Goal: Task Accomplishment & Management: Manage account settings

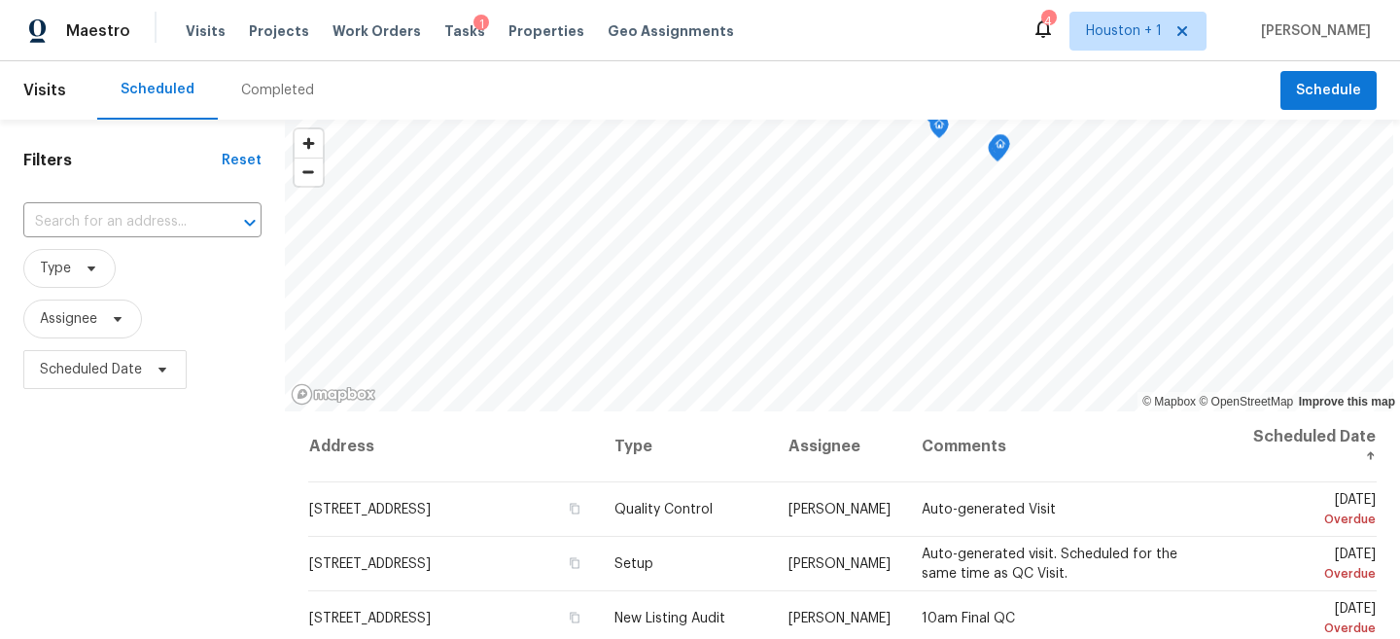
click at [282, 19] on div "Visits Projects Work Orders Tasks 1 Properties Geo Assignments" at bounding box center [472, 31] width 572 height 39
click at [269, 37] on span "Projects" at bounding box center [279, 30] width 60 height 19
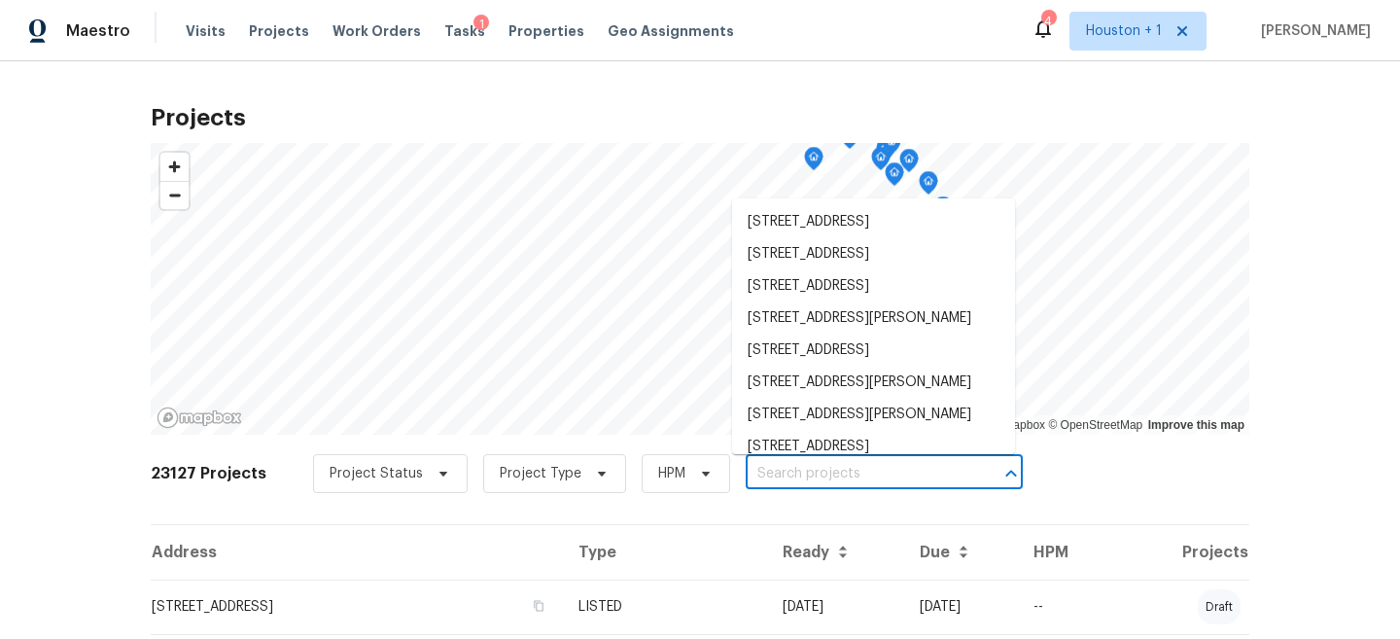
click at [835, 486] on input "text" at bounding box center [857, 474] width 223 height 30
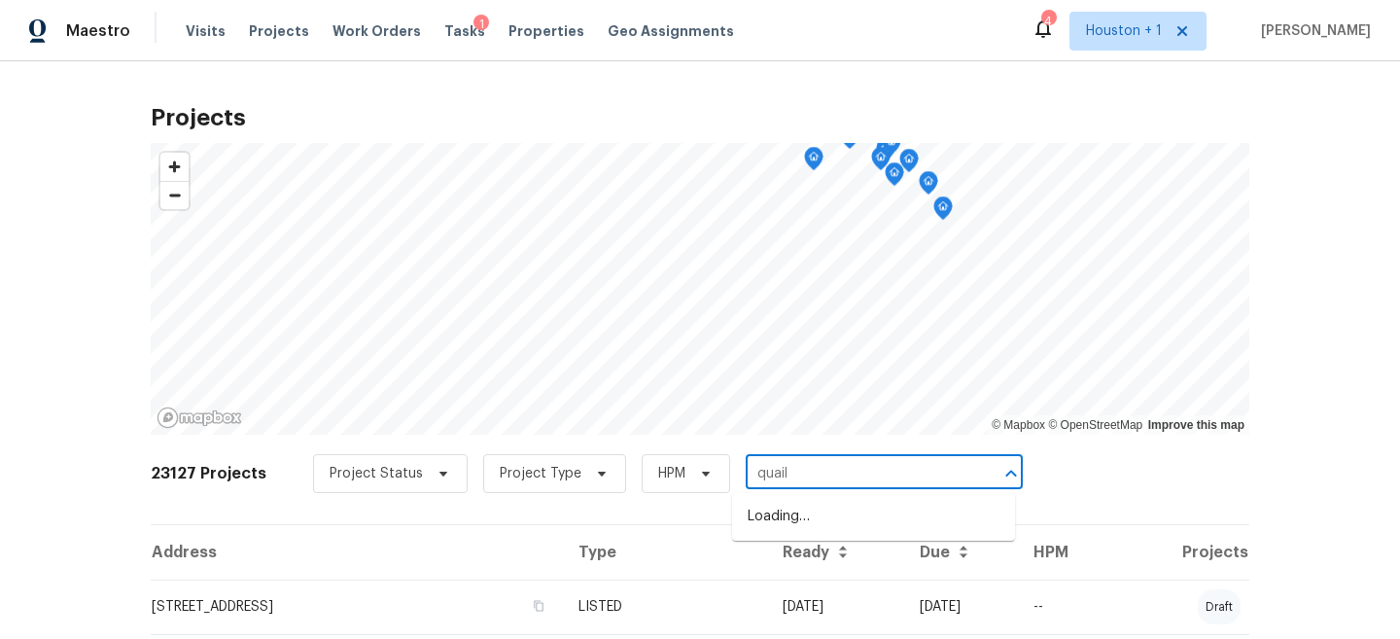
type input "quail"
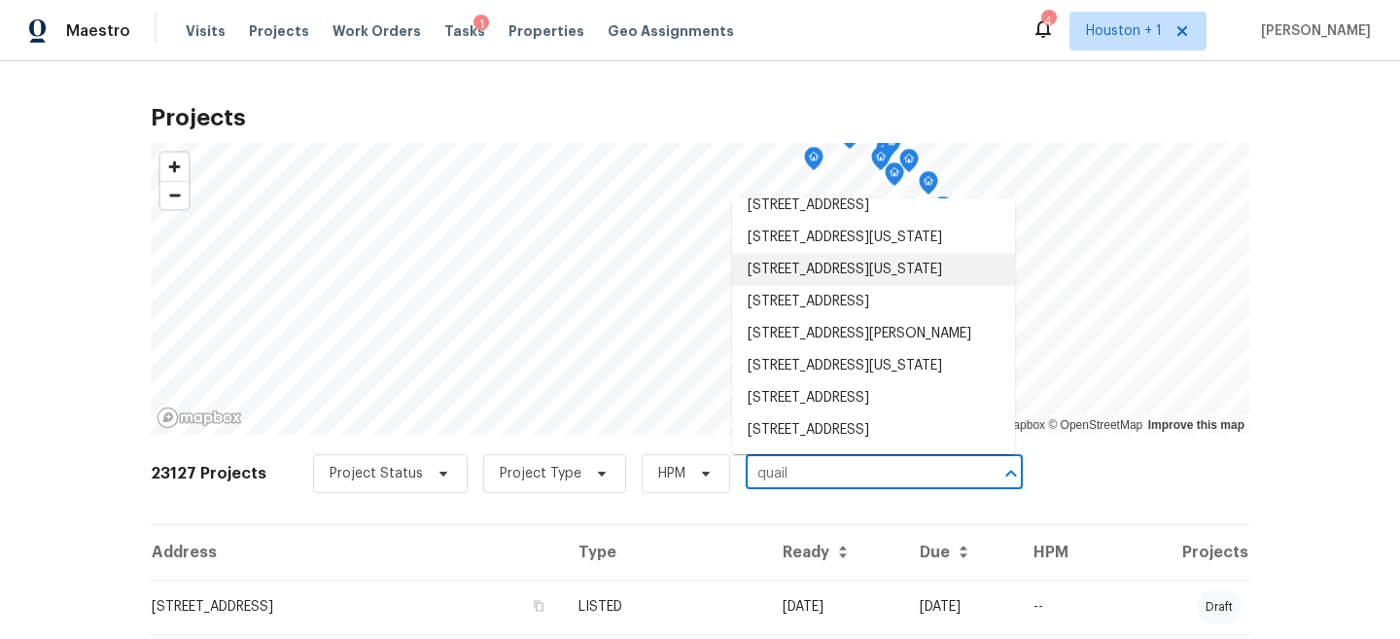
scroll to position [712, 0]
click at [841, 304] on li "6418 Quail Meadow Dr, Houston, TX 77035" at bounding box center [873, 302] width 283 height 32
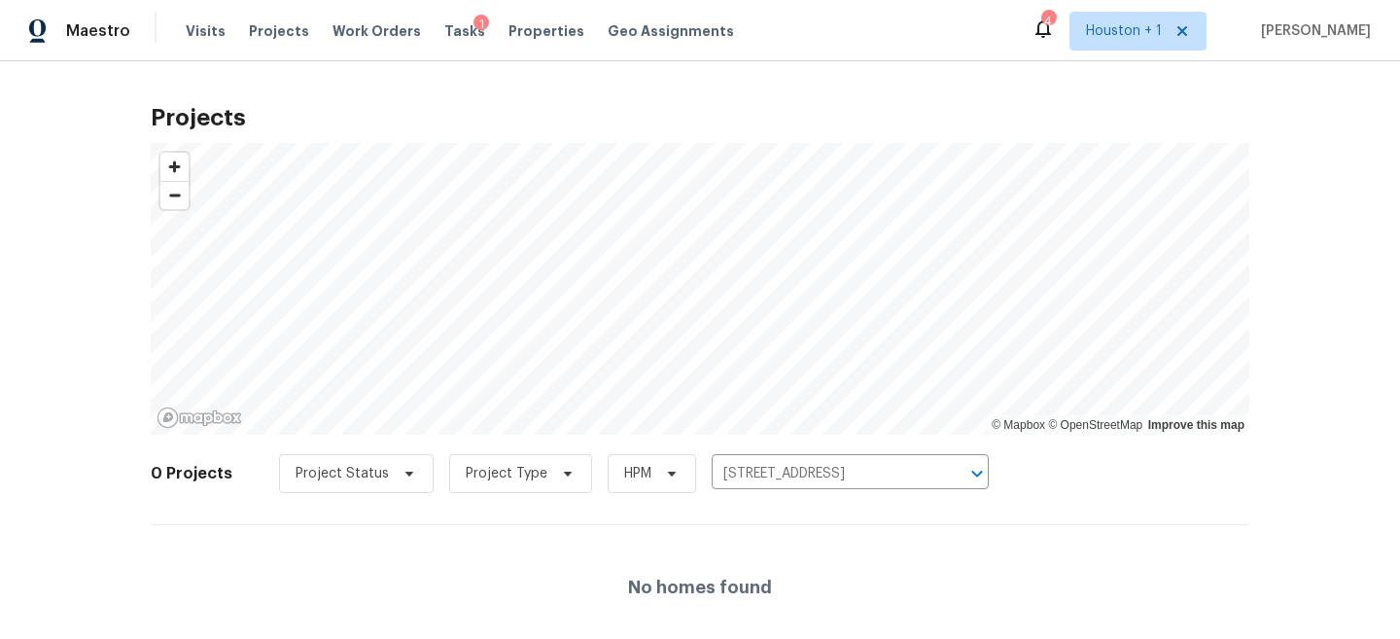
scroll to position [42, 0]
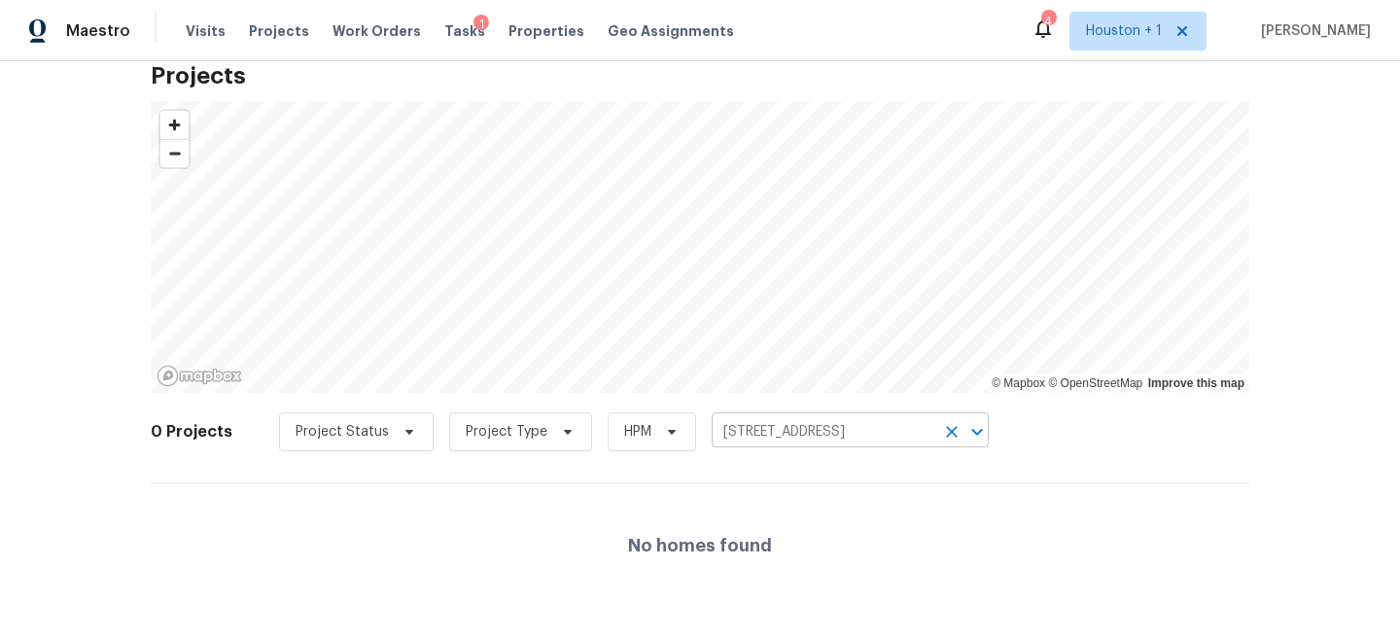
click at [819, 440] on input "6418 Quail Meadow Dr, Houston, TX 77035" at bounding box center [823, 432] width 223 height 30
type input "quail"
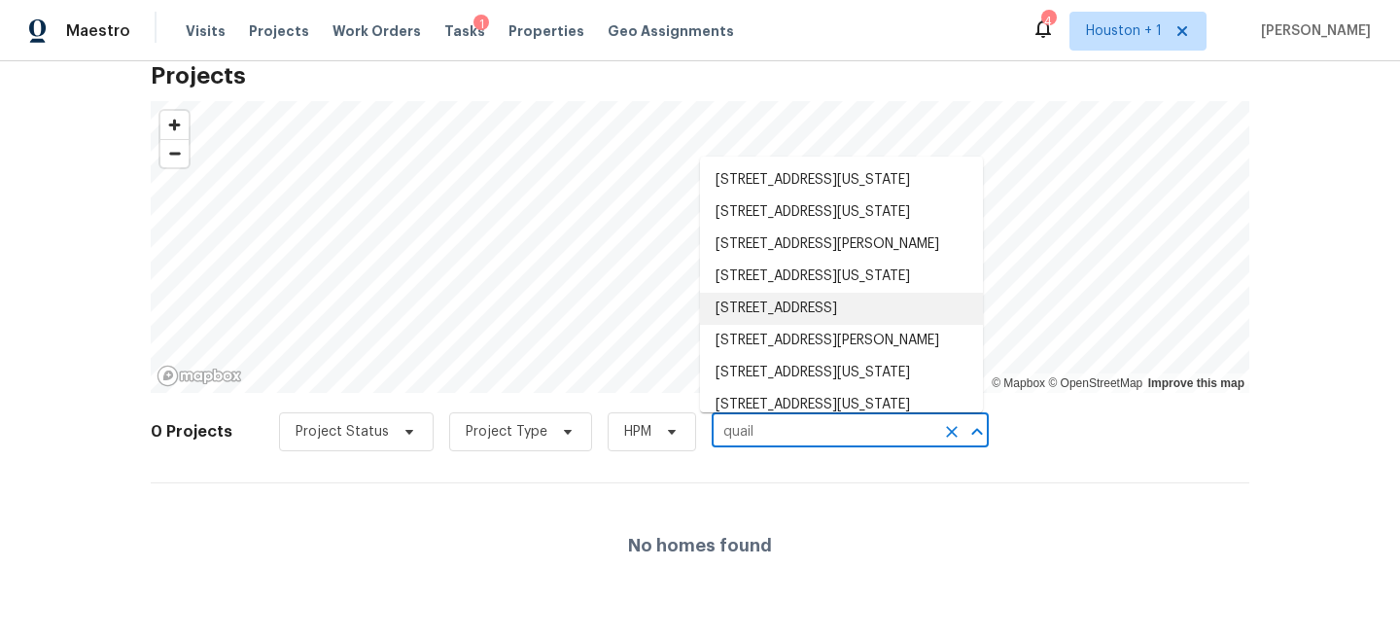
scroll to position [196, 0]
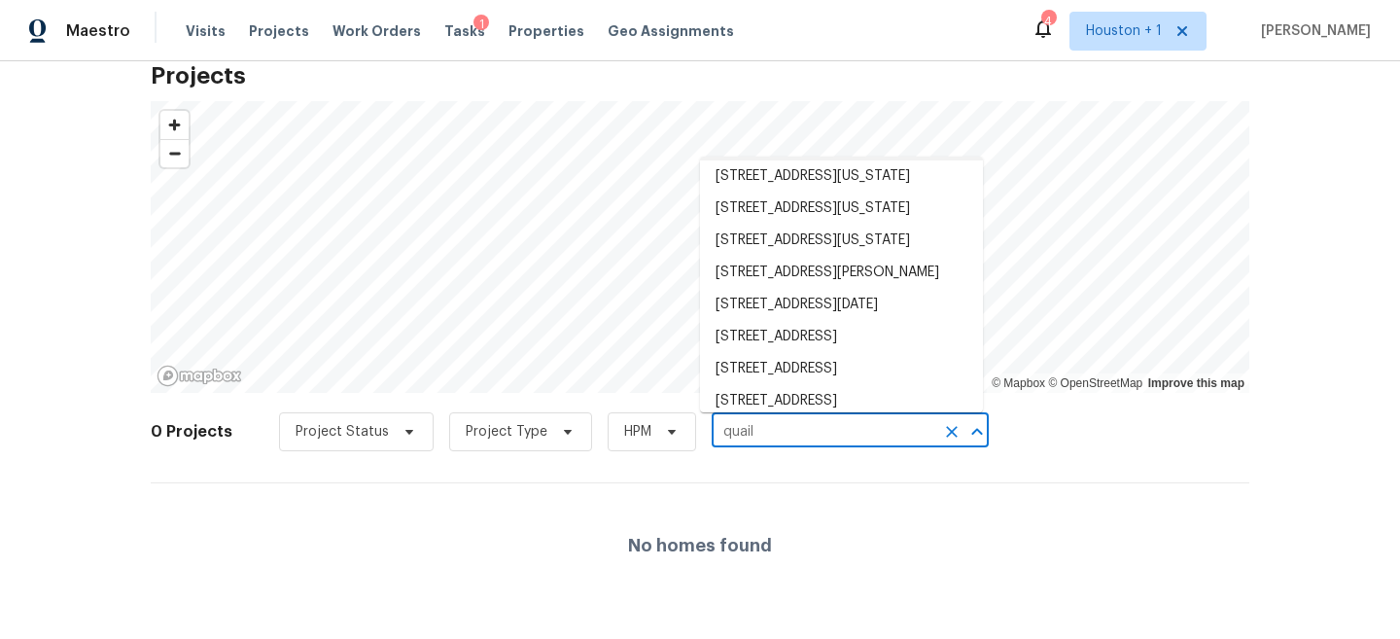
click at [814, 160] on li "154 Quail Meadow Dr, Conroe, TX 77384" at bounding box center [841, 144] width 283 height 32
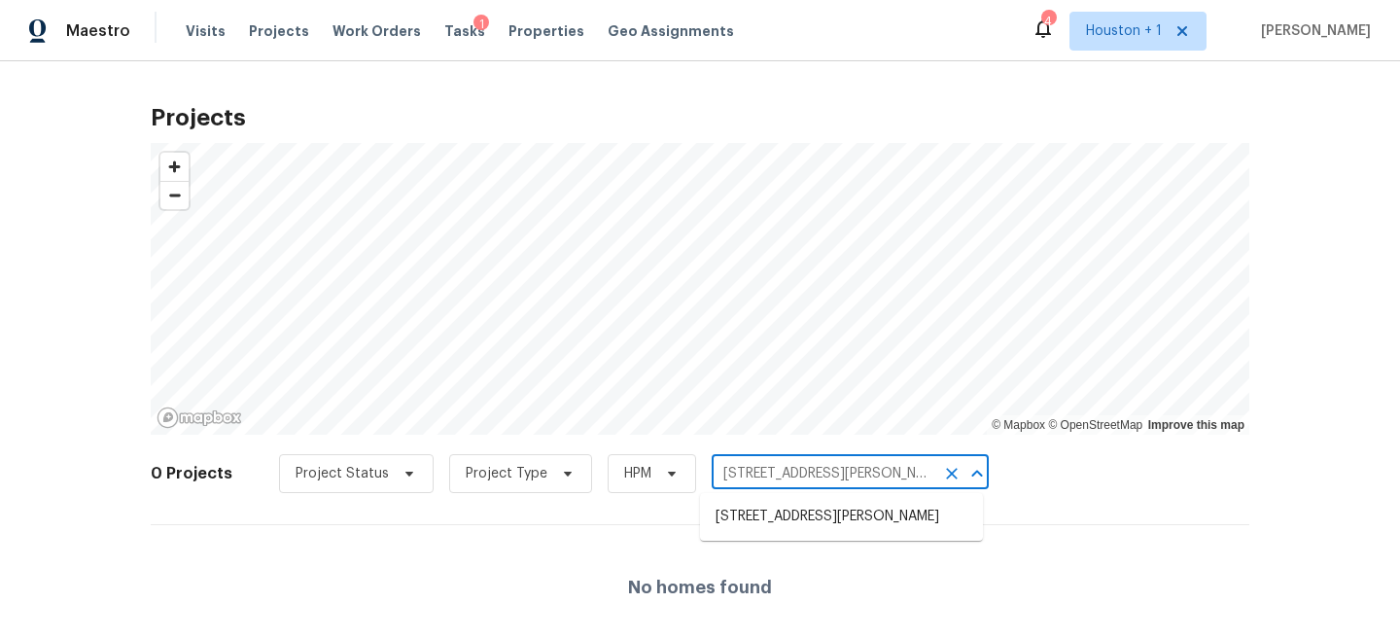
click at [799, 477] on input "154 Quail Meadow Dr, Conroe, TX 77384" at bounding box center [823, 474] width 223 height 30
type input "quail"
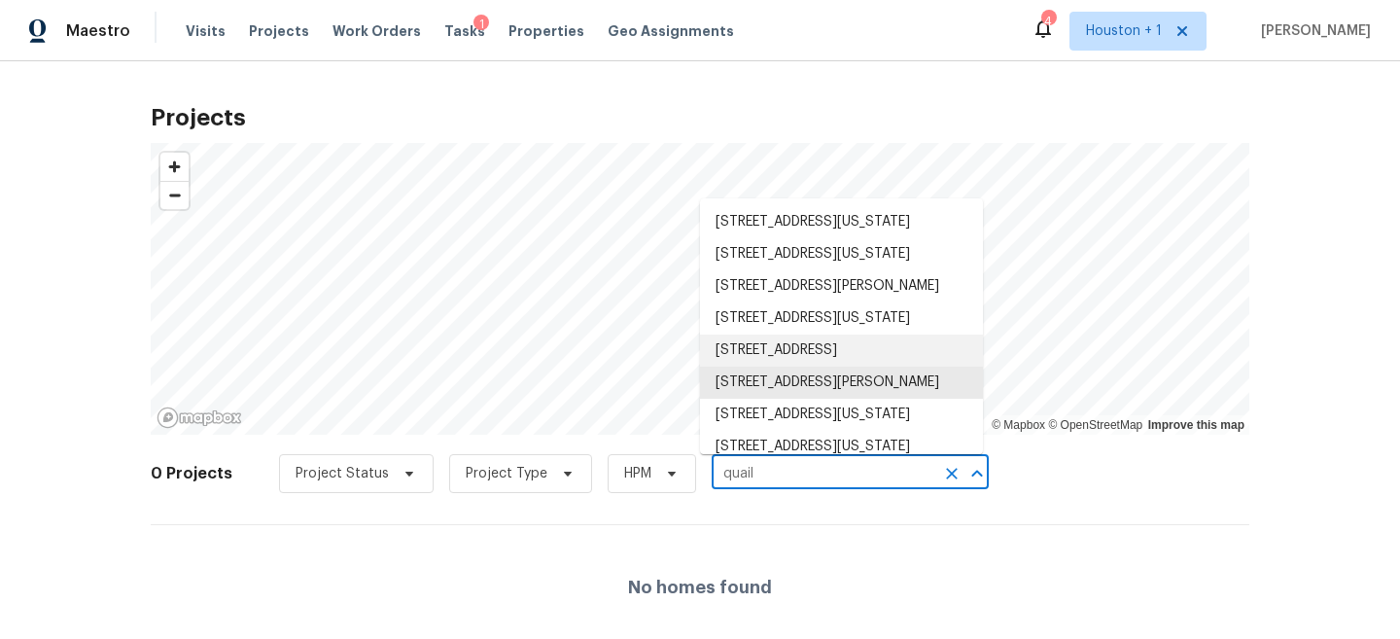
click at [821, 366] on li "7506 Quail Meadow Dr, Houston, TX 77071" at bounding box center [841, 350] width 283 height 32
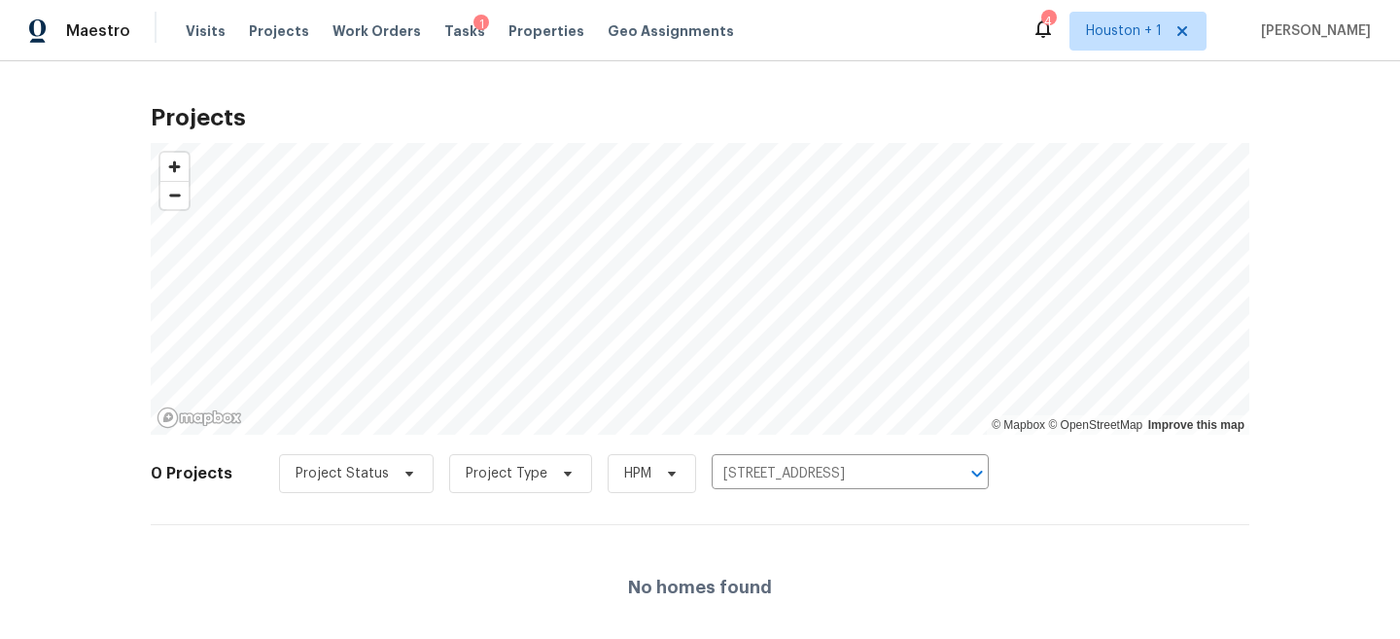
scroll to position [42, 0]
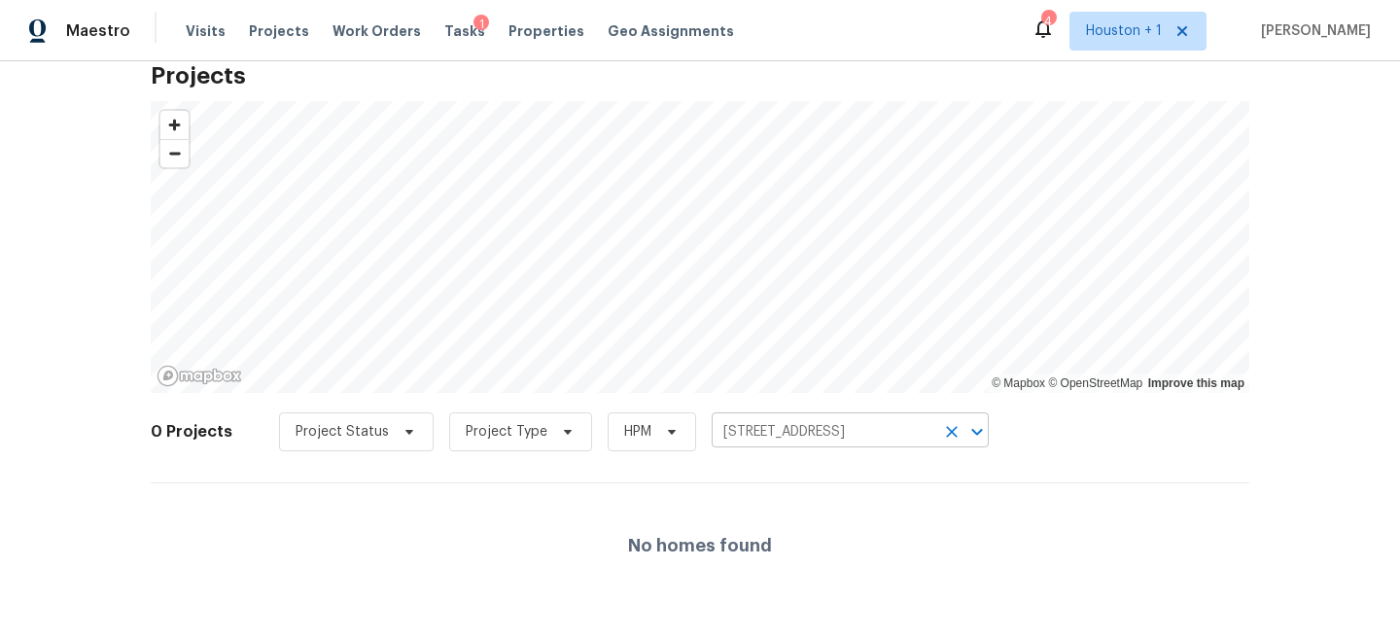
click at [799, 434] on input "7506 Quail Meadow Dr, Houston, TX 77071" at bounding box center [823, 432] width 223 height 30
type input "quail"
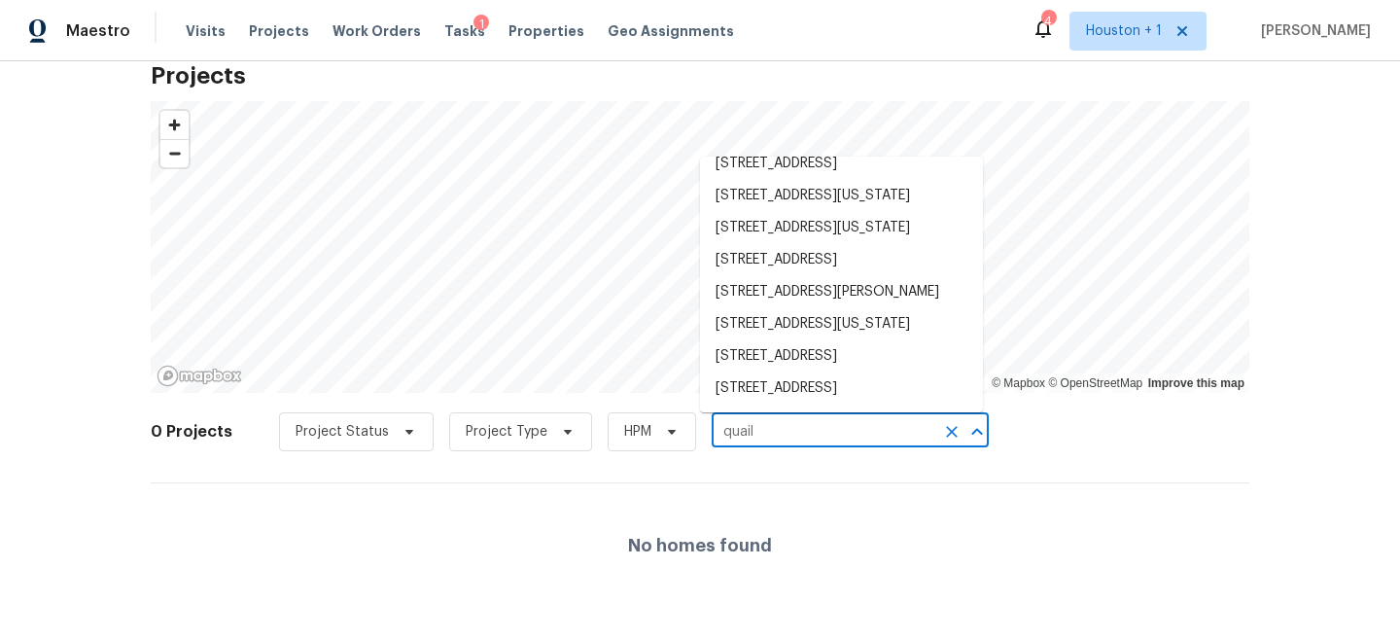
scroll to position [781, 0]
click at [811, 373] on li "11723 Quail Creek Dr, Houston, TX 77070" at bounding box center [841, 388] width 283 height 32
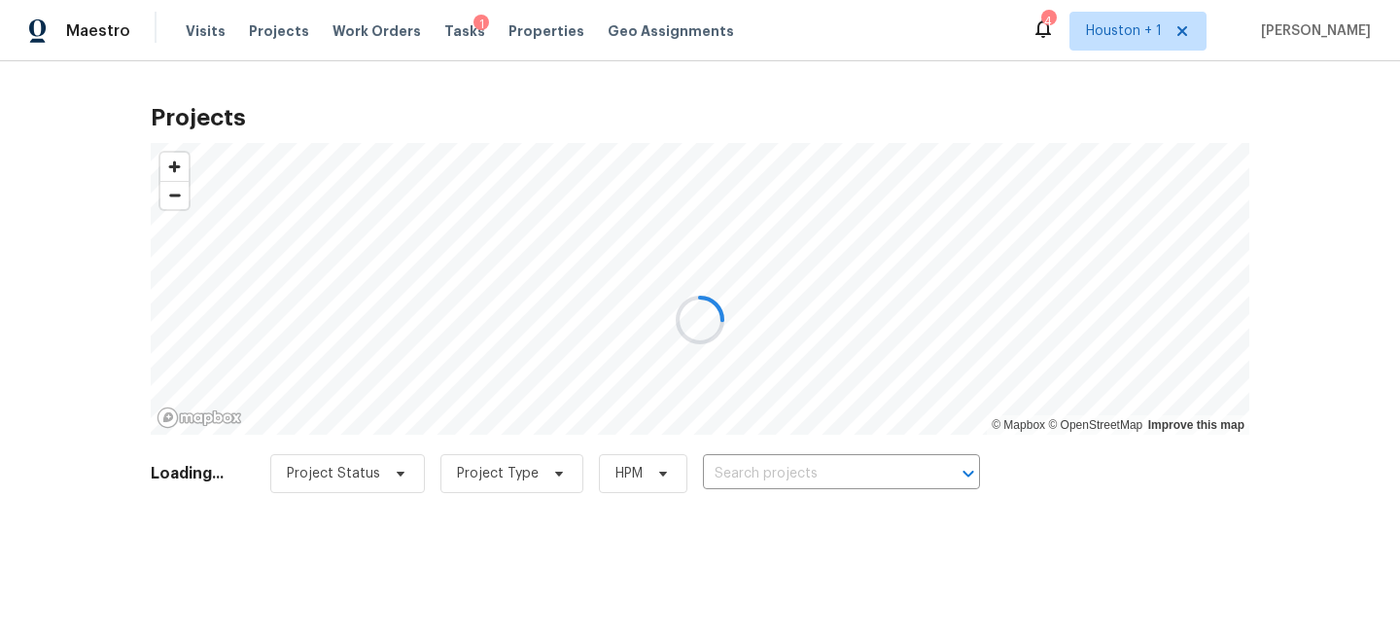
type input "11723 Quail Creek Dr, Houston, TX 77070"
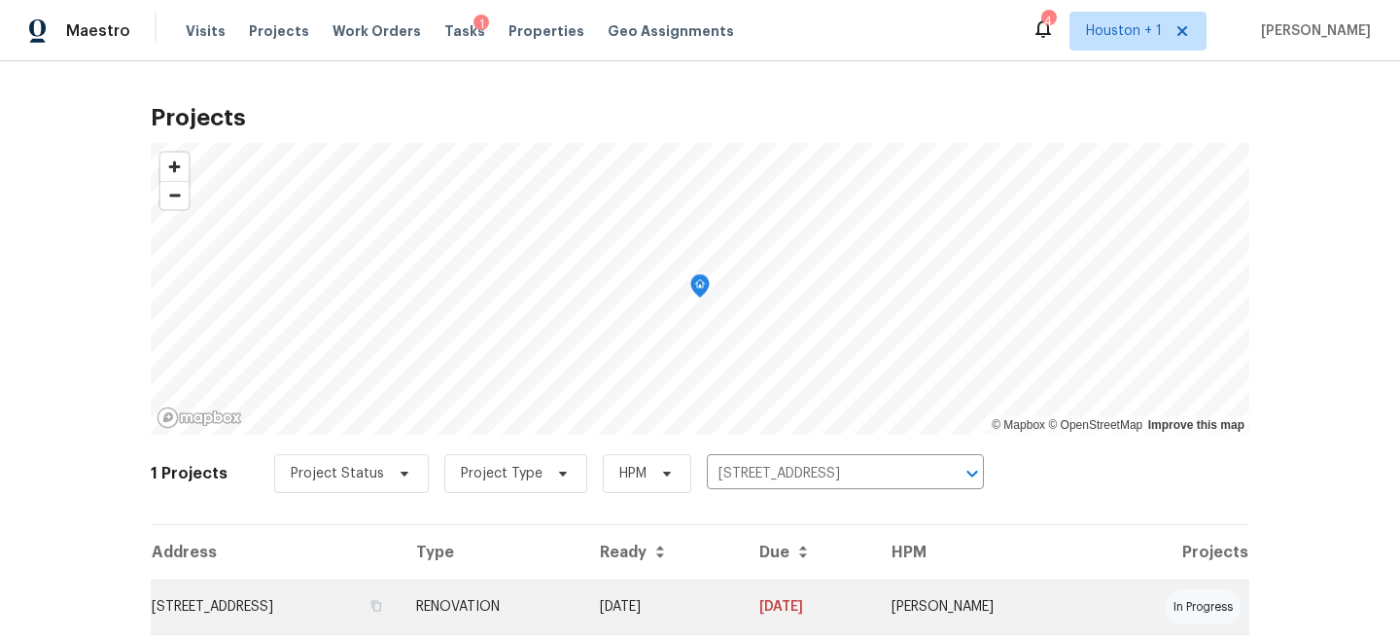
click at [584, 596] on td "RENOVATION" at bounding box center [492, 606] width 184 height 54
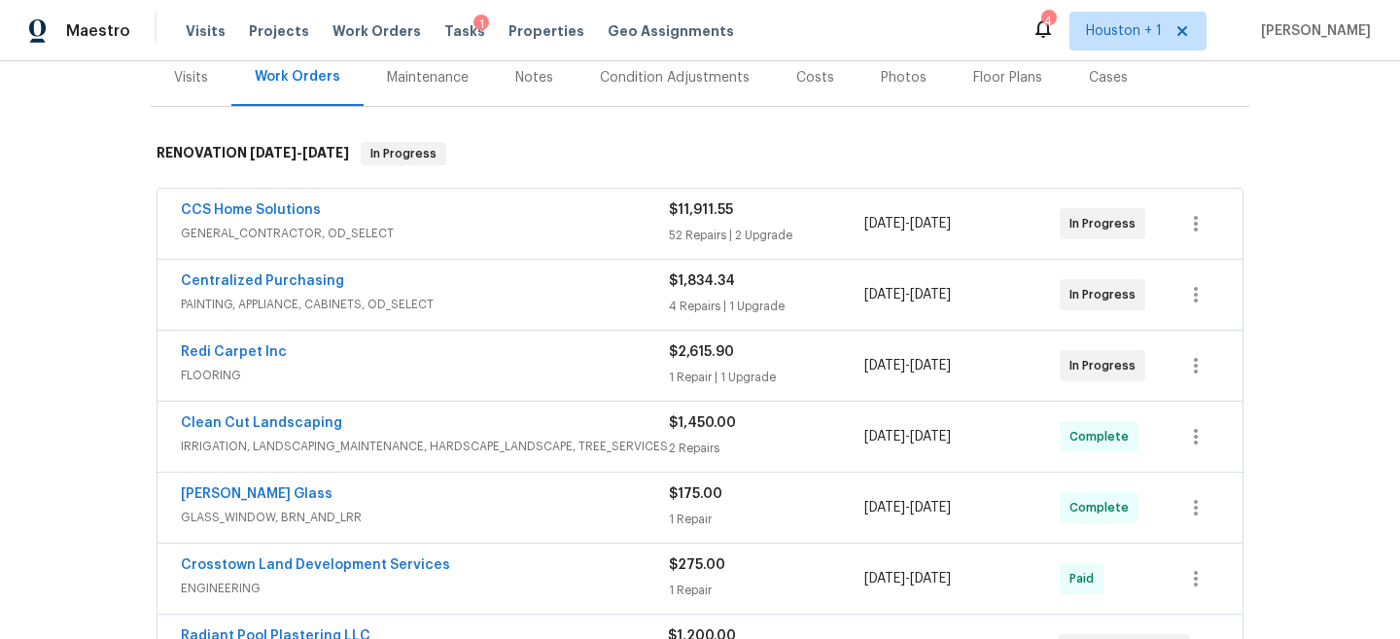
scroll to position [251, 0]
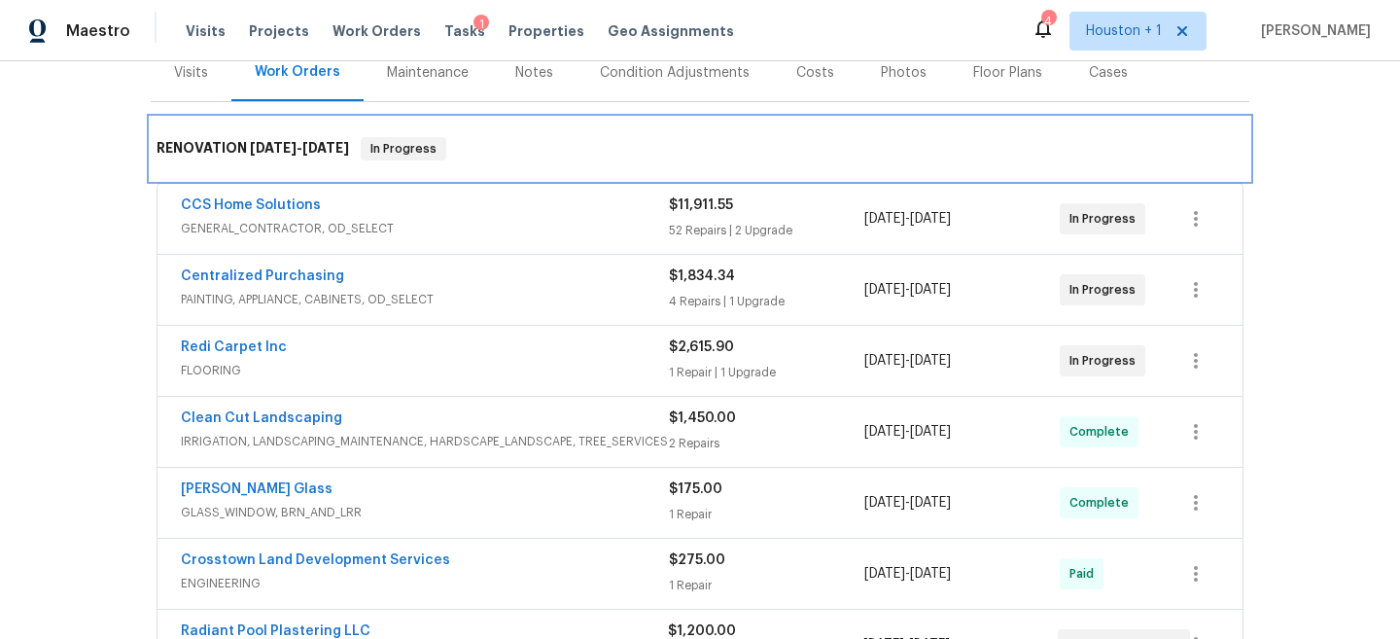
click at [535, 179] on div "RENOVATION 8/8/25 - 8/20/25 In Progress" at bounding box center [700, 149] width 1098 height 62
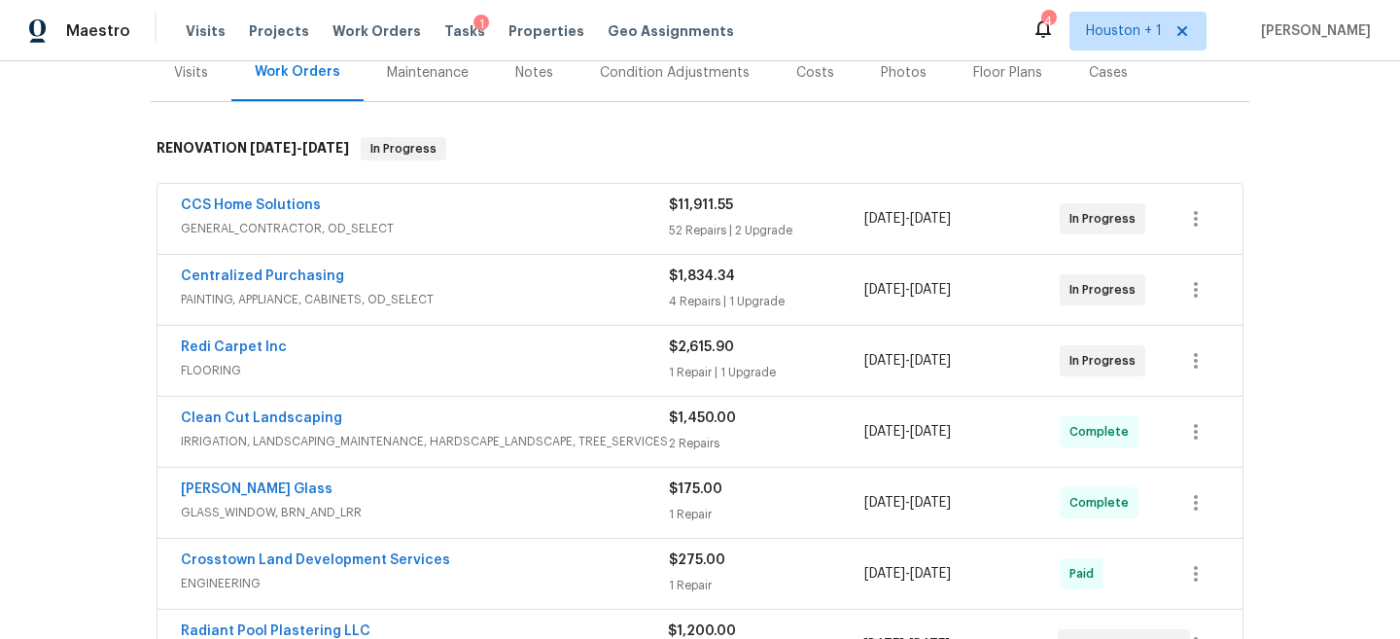
click at [520, 207] on div "CCS Home Solutions" at bounding box center [425, 206] width 488 height 23
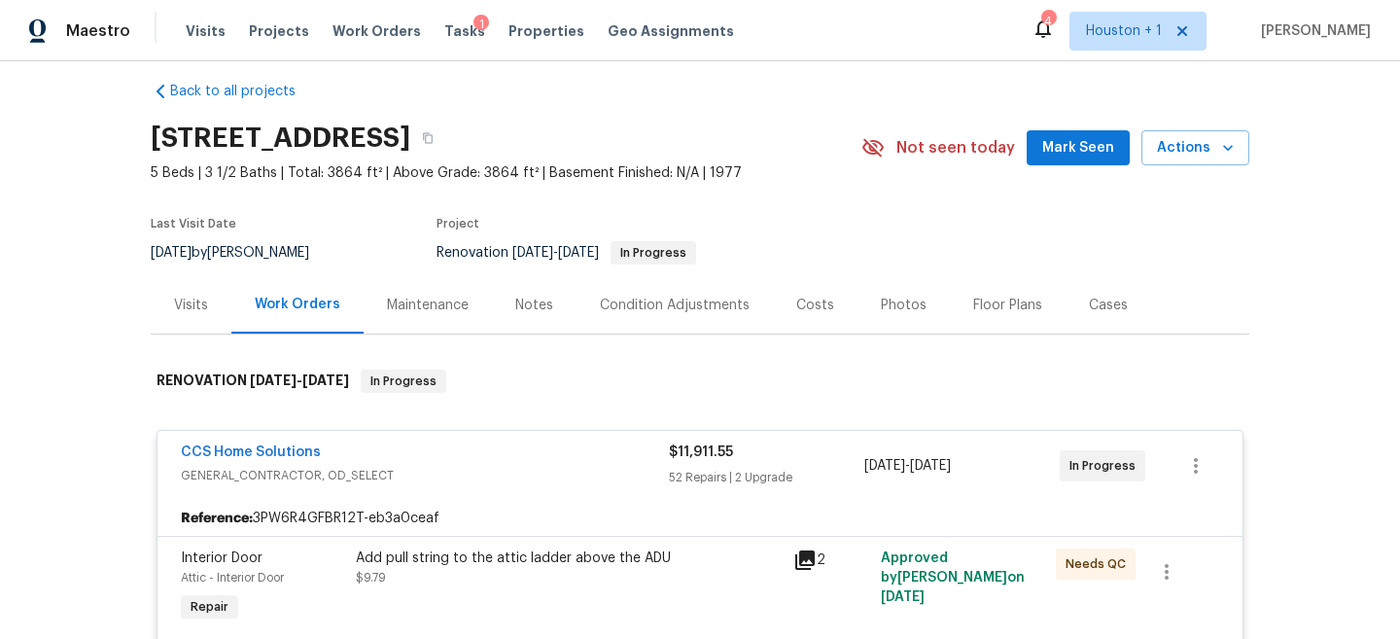
scroll to position [0, 0]
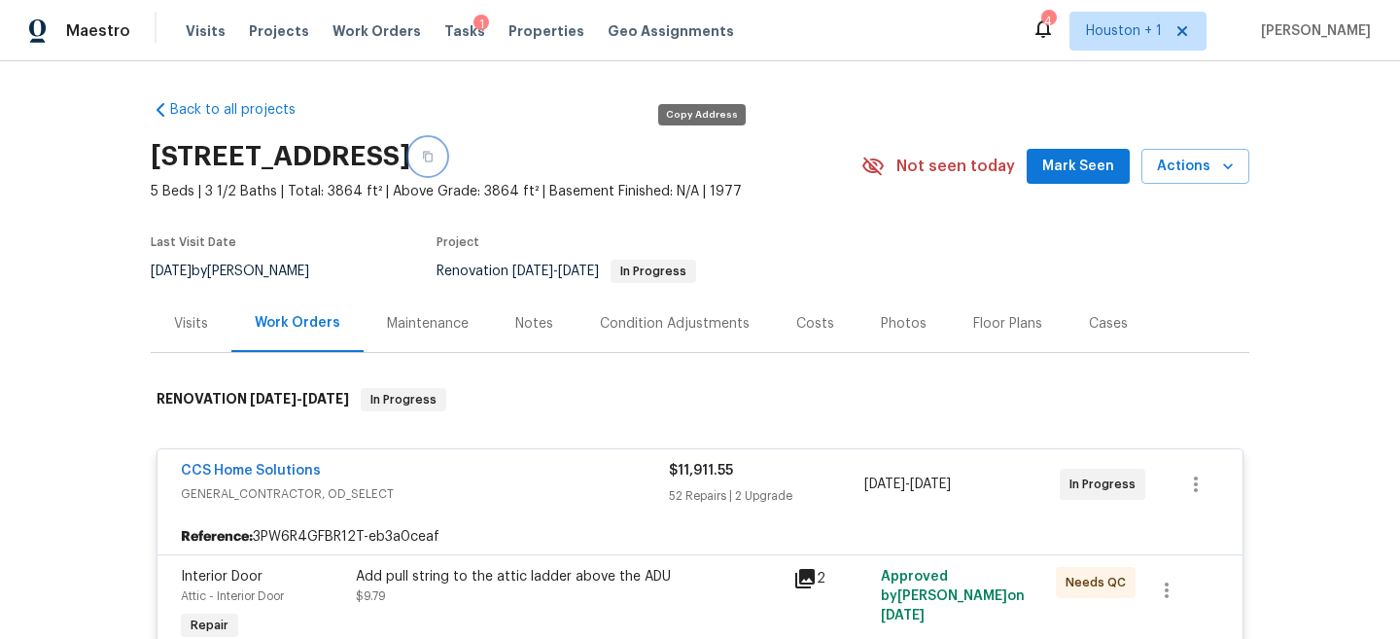
click at [433, 158] on icon "button" at bounding box center [428, 157] width 10 height 11
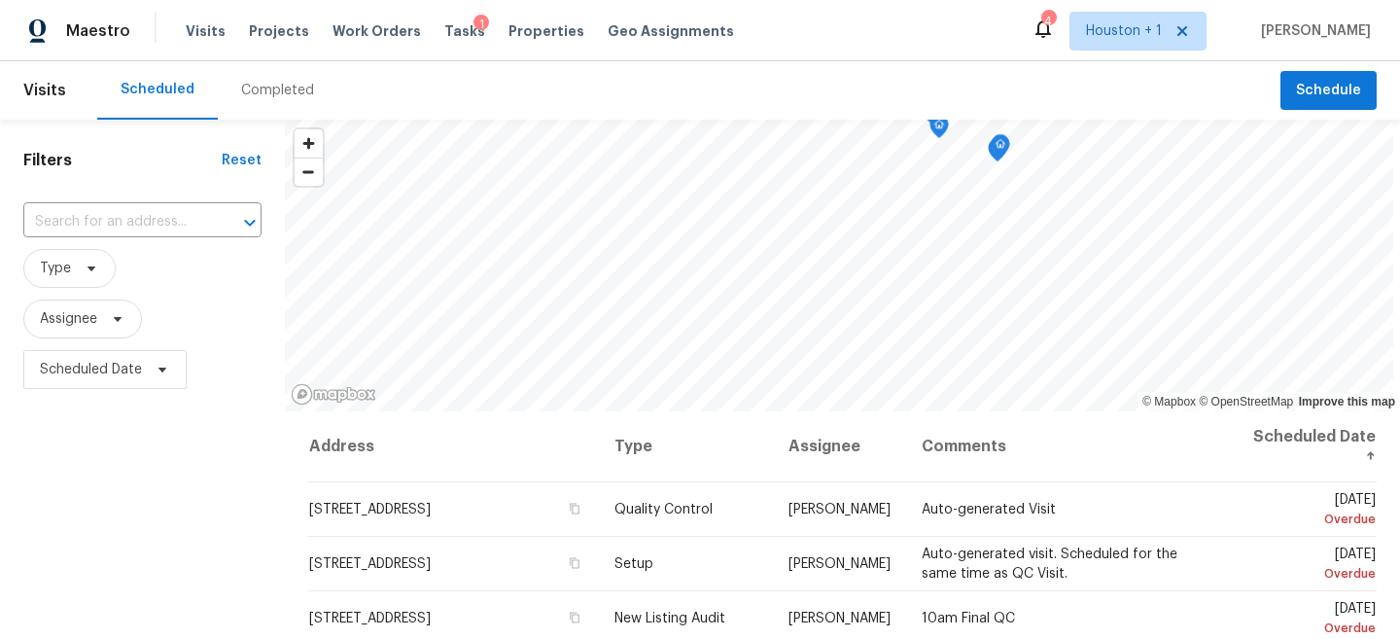
click at [60, 451] on div "Filters Reset ​ Type Assignee Scheduled Date" at bounding box center [142, 521] width 285 height 803
click at [73, 266] on span "Type" at bounding box center [69, 268] width 92 height 39
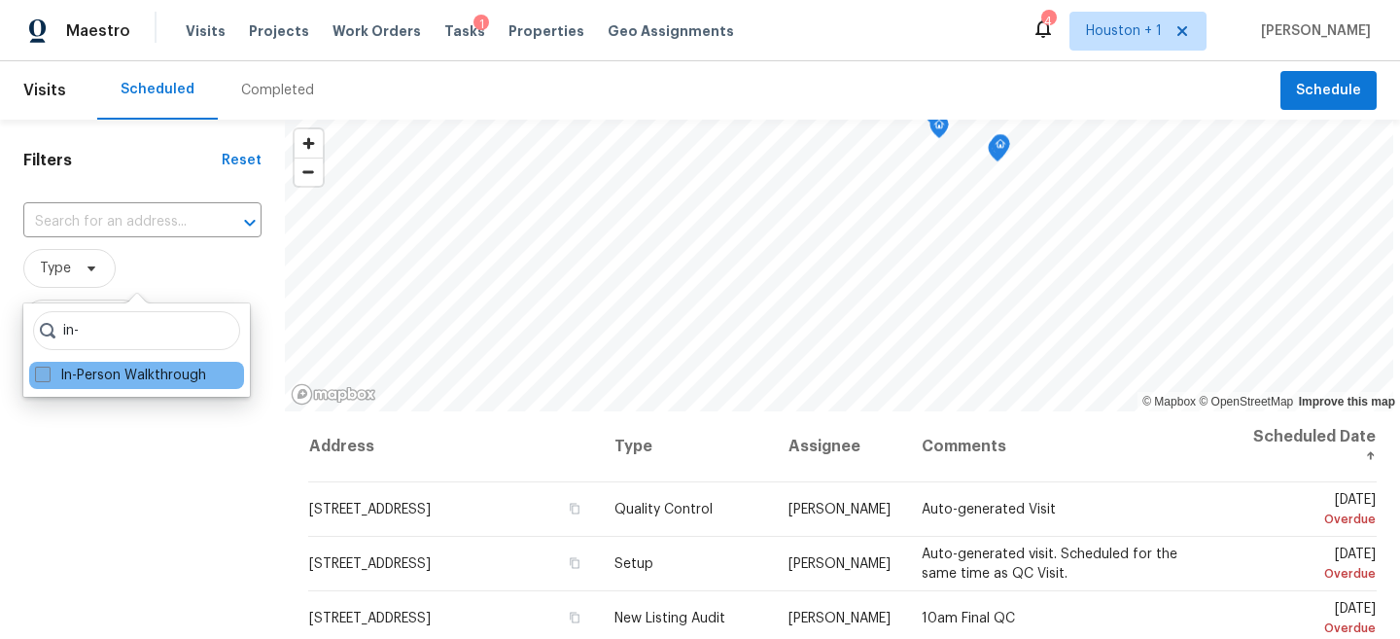
type input "in-"
click at [64, 365] on label "In-Person Walkthrough" at bounding box center [120, 374] width 171 height 19
click at [48, 365] on input "In-Person Walkthrough" at bounding box center [41, 371] width 13 height 13
checkbox input "true"
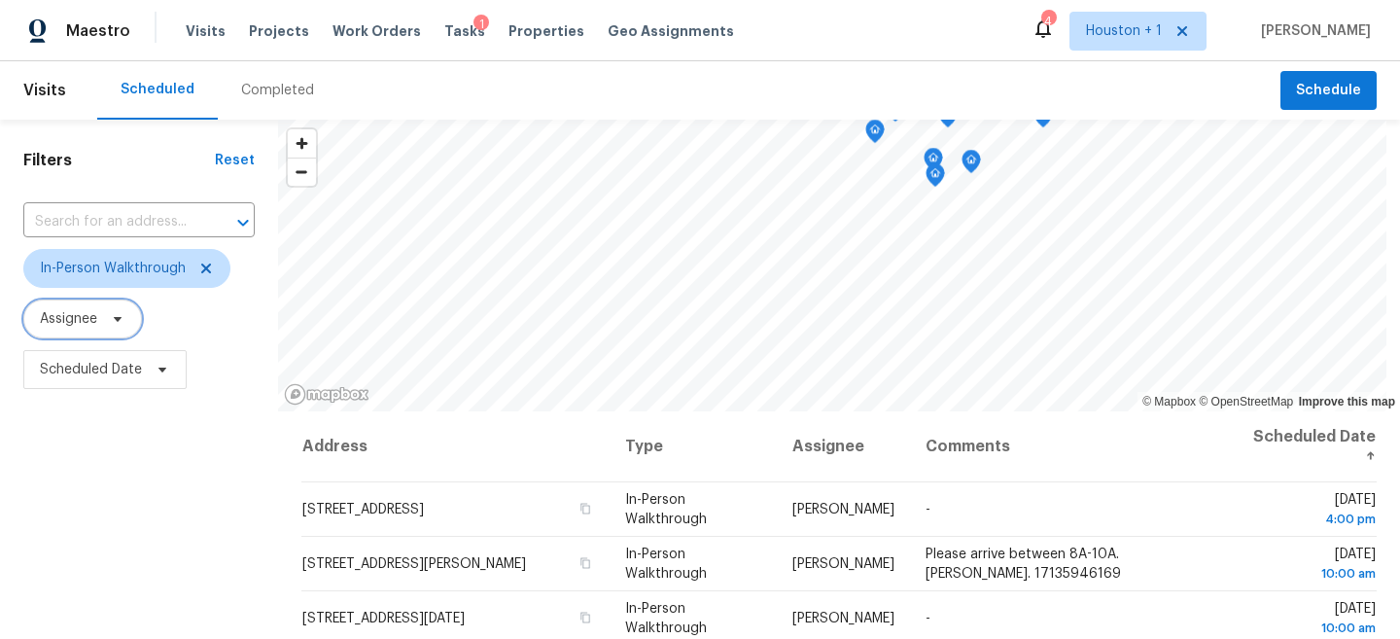
click at [110, 323] on icon at bounding box center [118, 319] width 16 height 16
click at [161, 306] on span "Assignee" at bounding box center [138, 318] width 231 height 39
click at [119, 371] on span "Scheduled Date" at bounding box center [91, 369] width 102 height 19
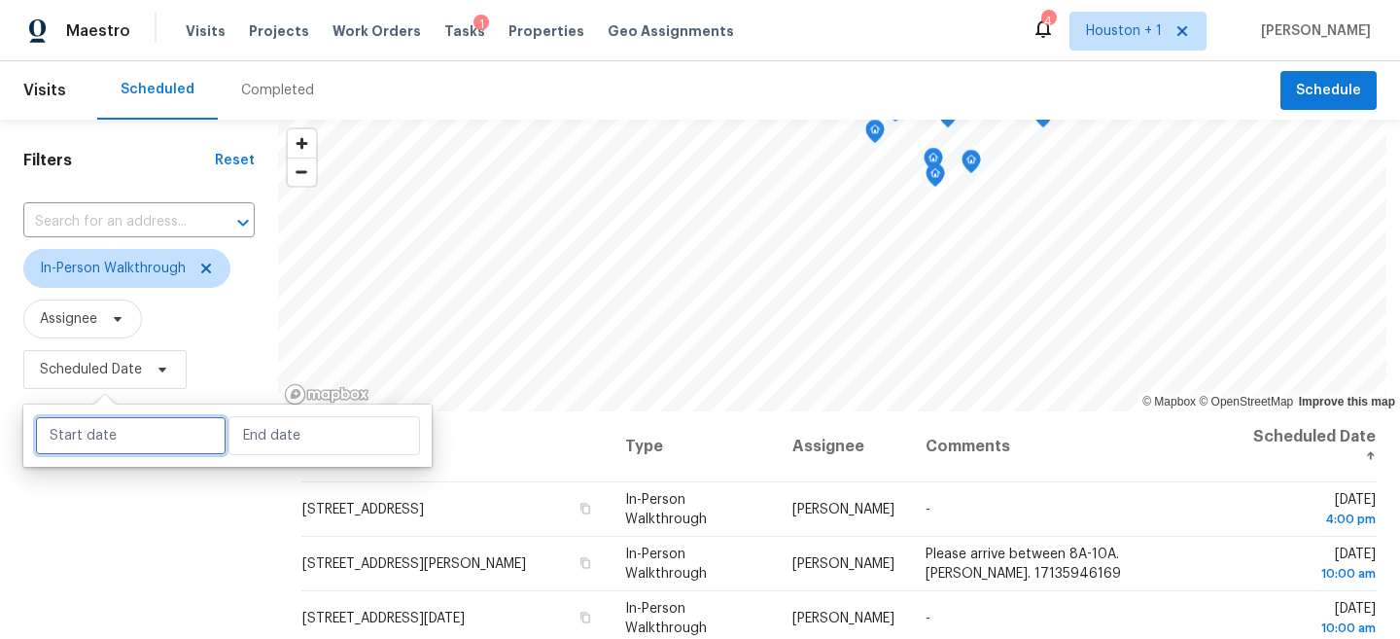
click at [128, 445] on input "text" at bounding box center [130, 435] width 191 height 39
select select "7"
select select "2025"
select select "8"
select select "2025"
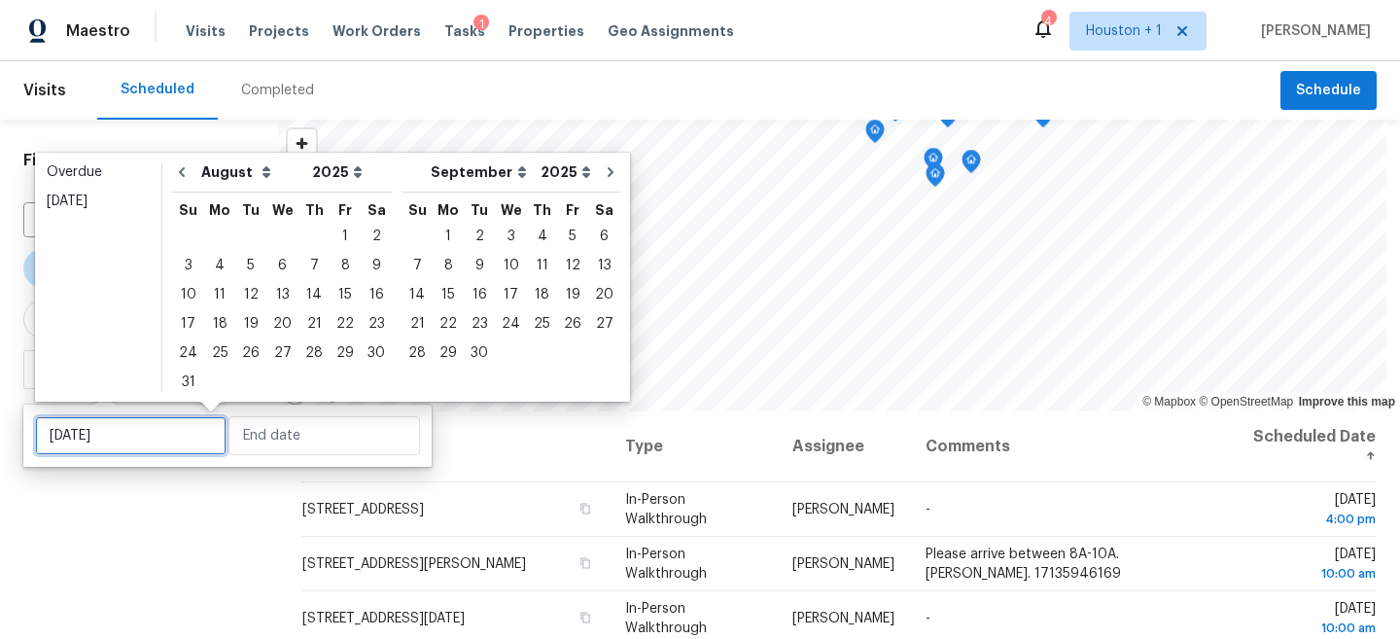
type input "Thu, Aug 07"
click at [245, 354] on div "26" at bounding box center [250, 352] width 31 height 27
type input "Tue, Aug 26"
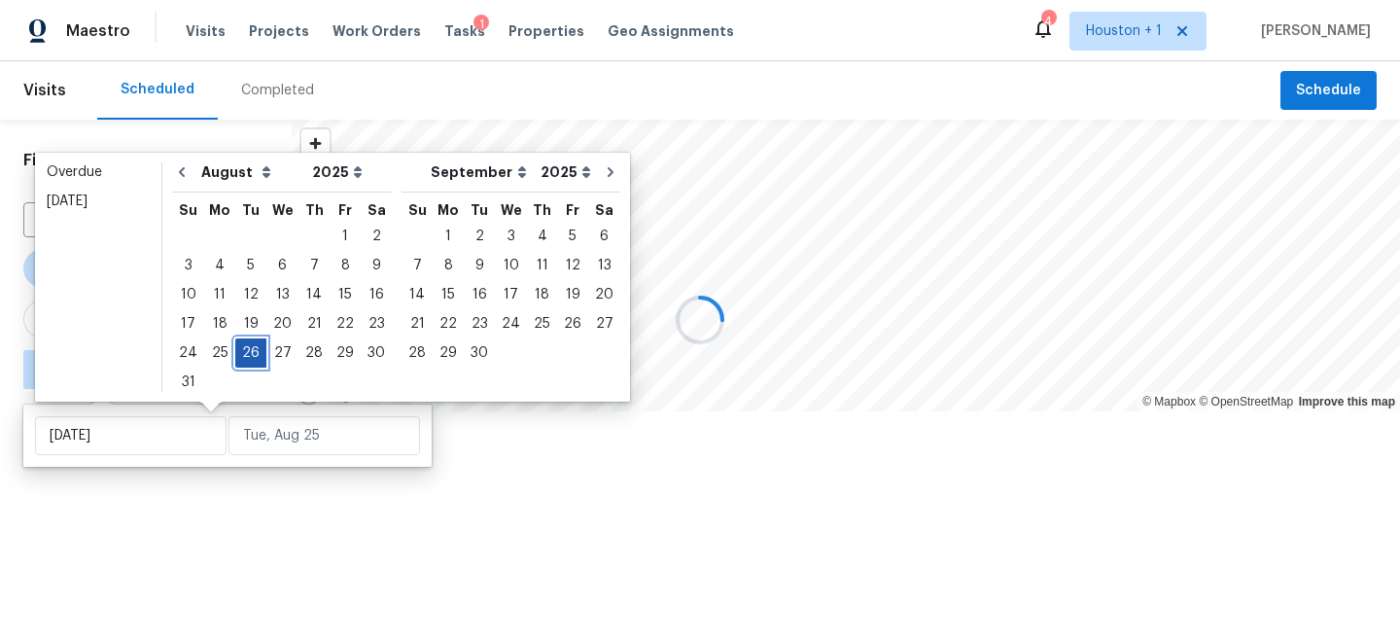
click at [245, 354] on div "26" at bounding box center [250, 352] width 31 height 27
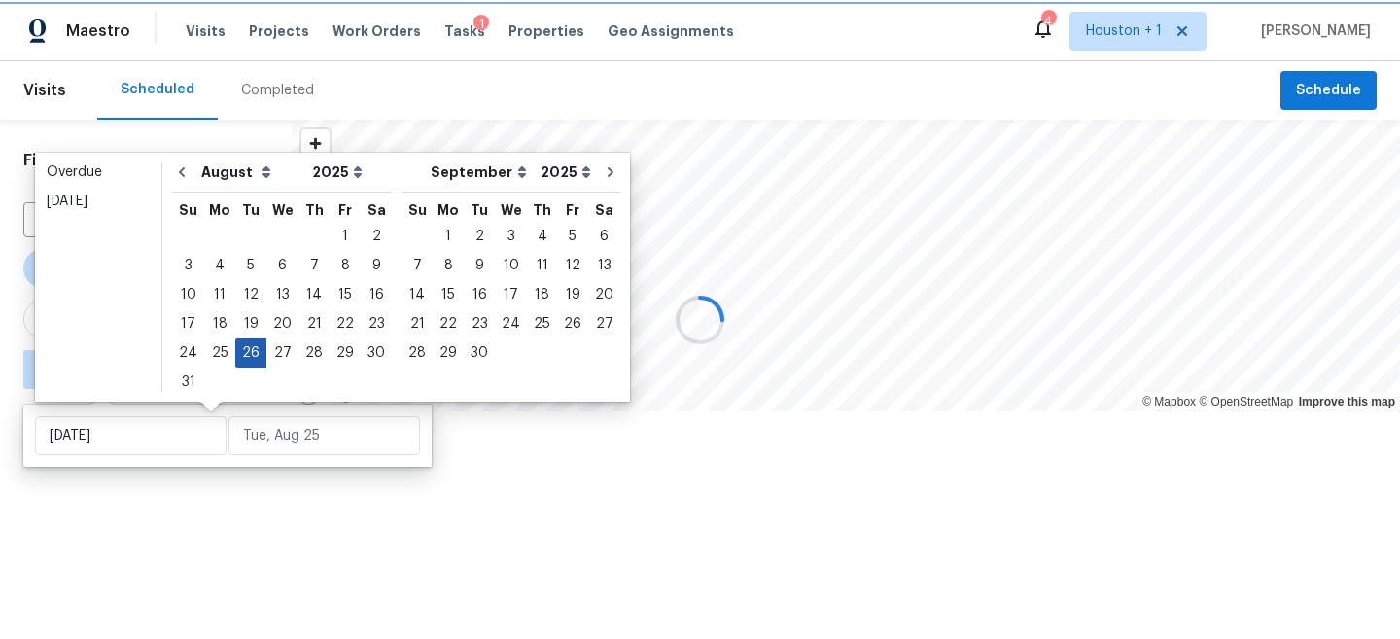
type input "Tue, Aug 26"
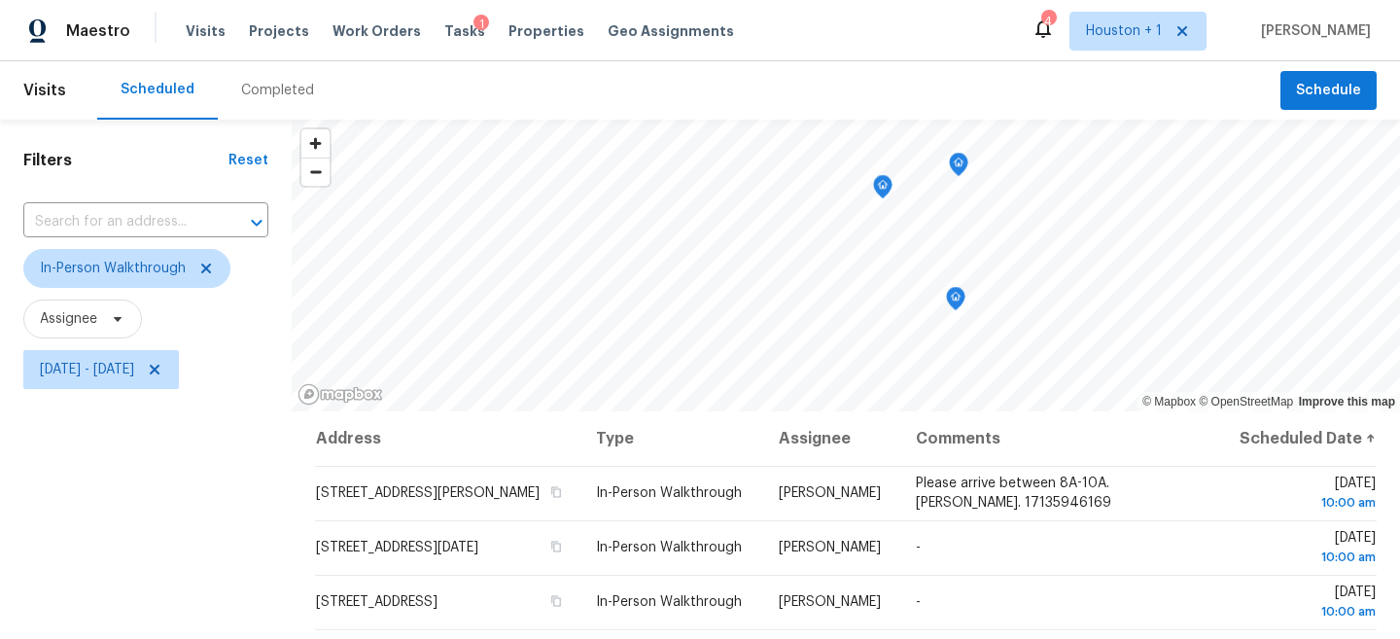
click at [948, 295] on icon "Map marker" at bounding box center [955, 299] width 17 height 22
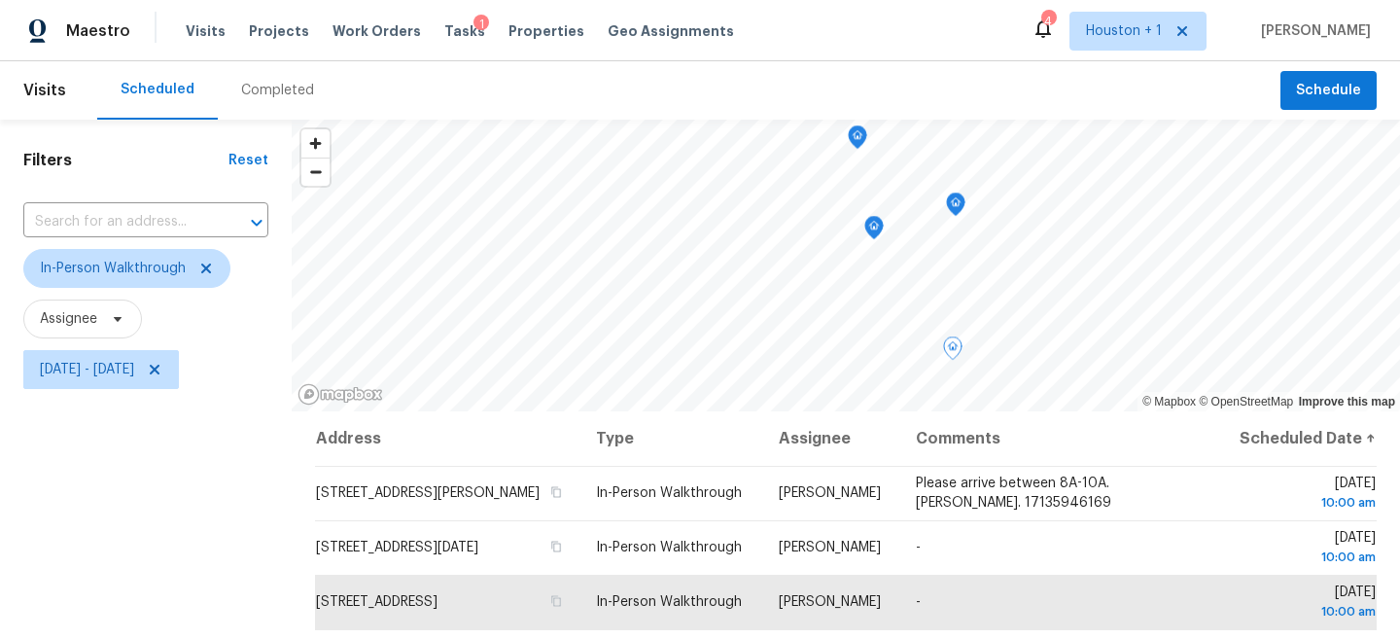
click at [953, 205] on icon "Map marker" at bounding box center [956, 203] width 6 height 5
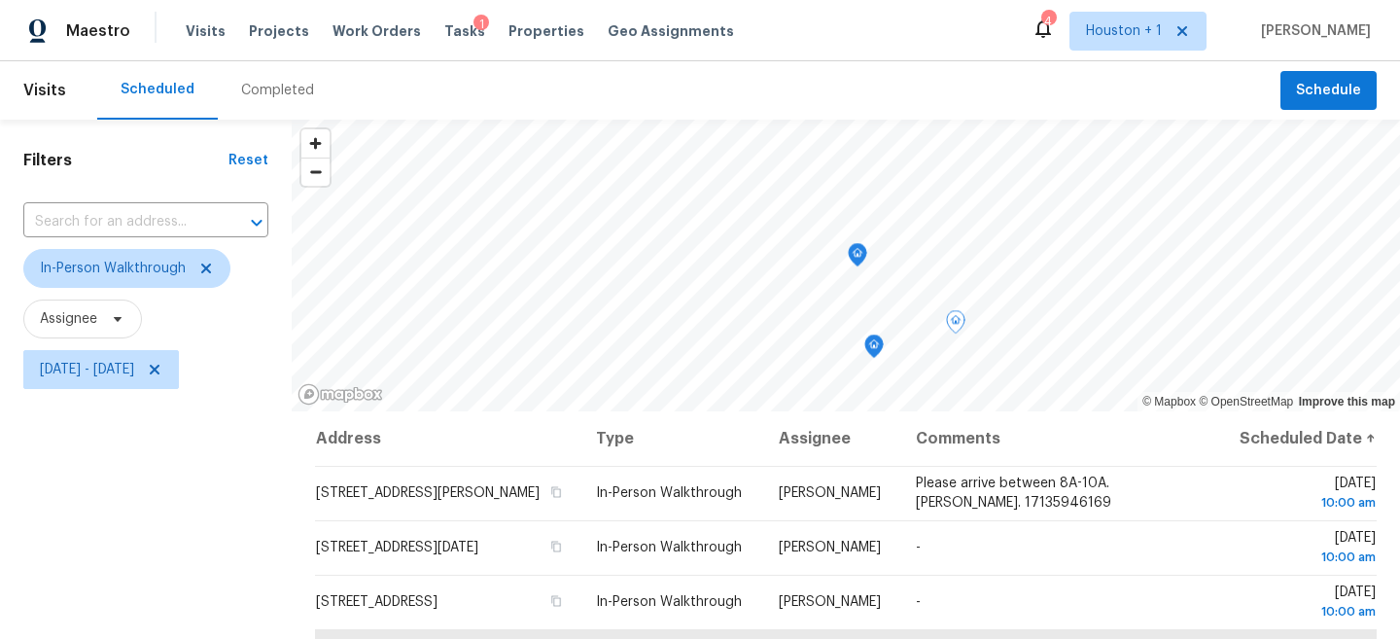
click at [854, 243] on icon "Map marker" at bounding box center [857, 255] width 19 height 24
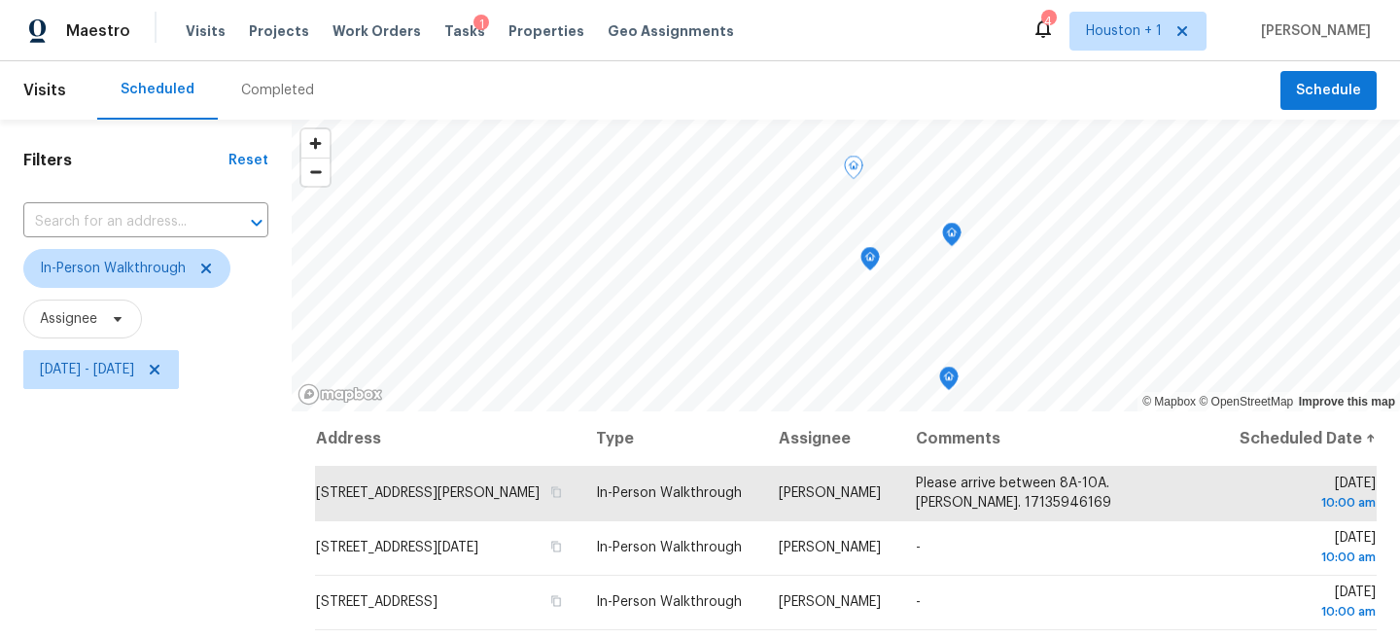
click at [863, 255] on icon "Map marker" at bounding box center [869, 259] width 17 height 22
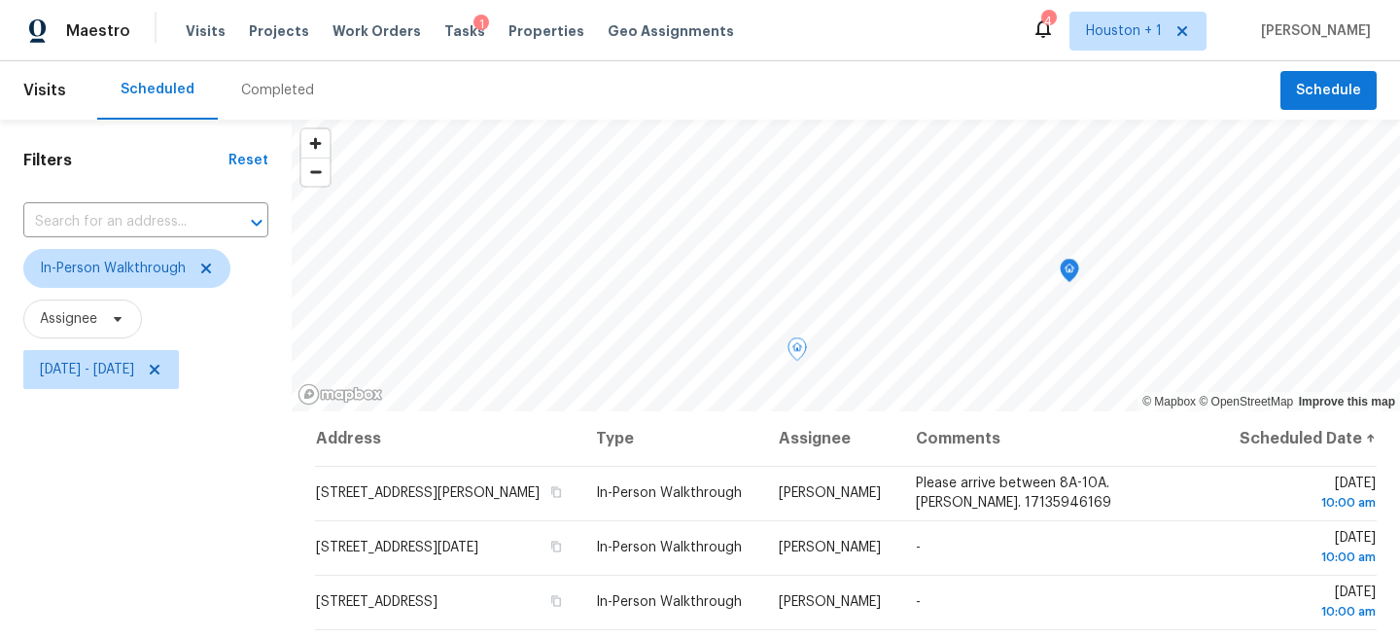
click at [1067, 269] on icon "Map marker" at bounding box center [1068, 271] width 17 height 22
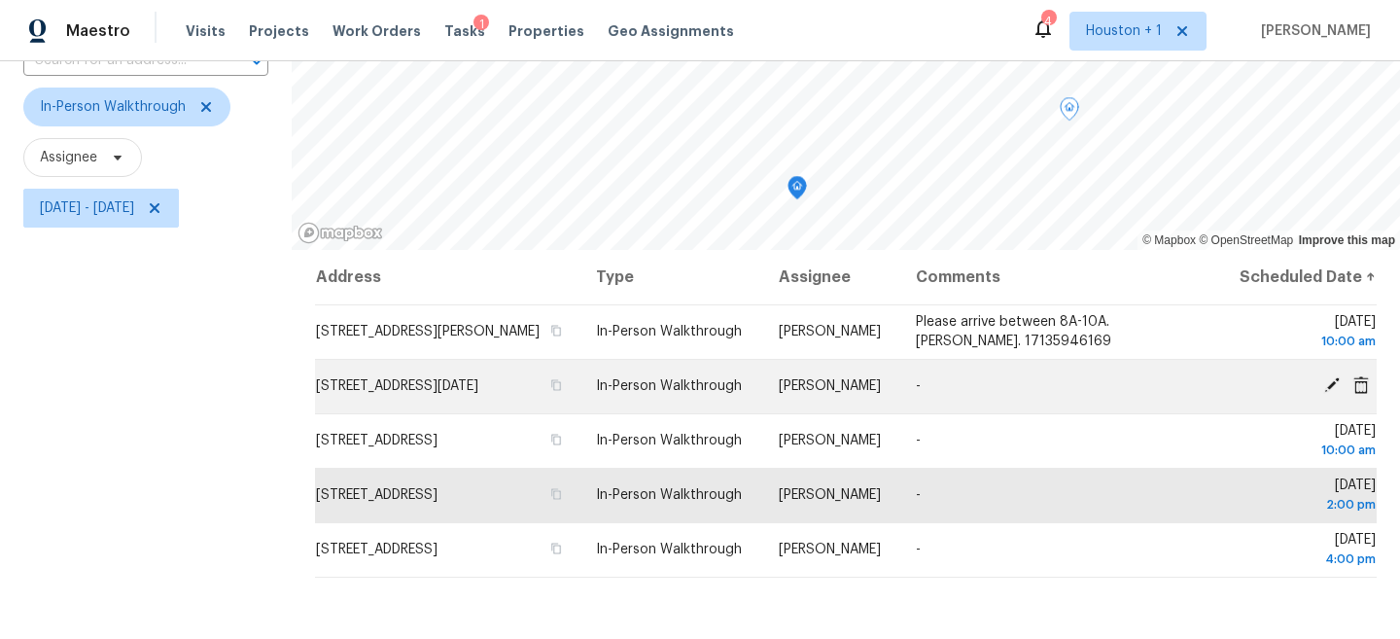
scroll to position [283, 0]
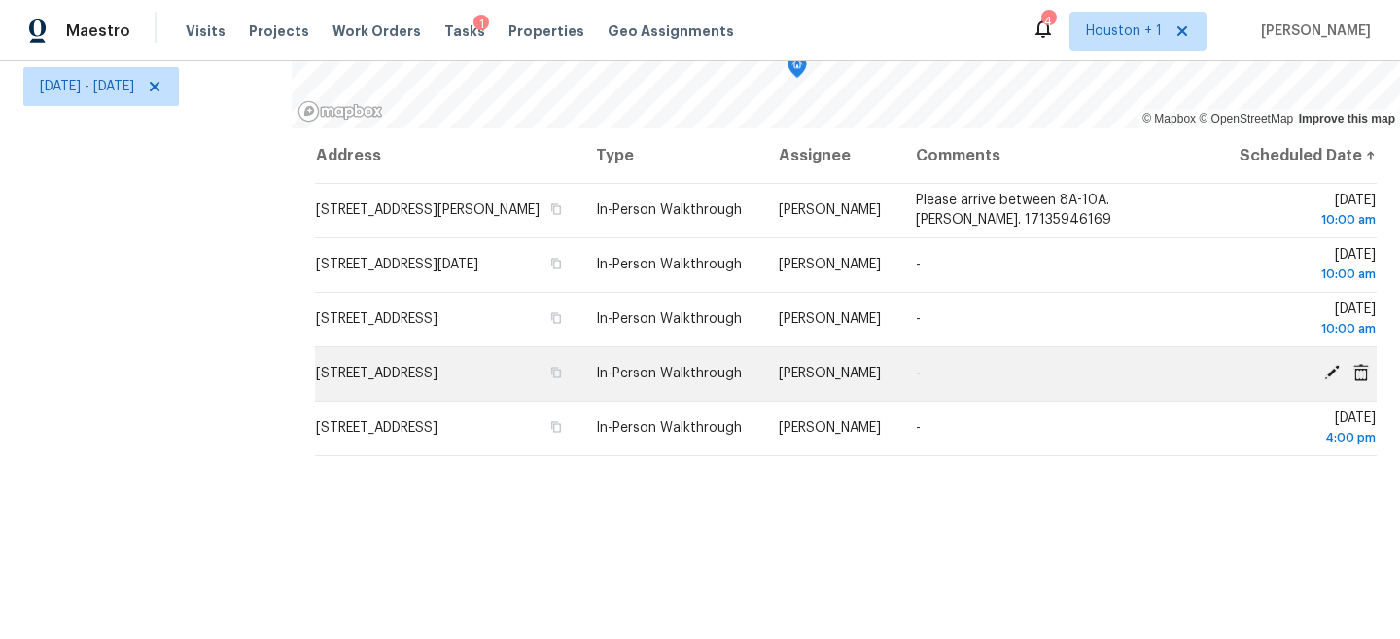
click at [1334, 381] on icon at bounding box center [1331, 372] width 17 height 17
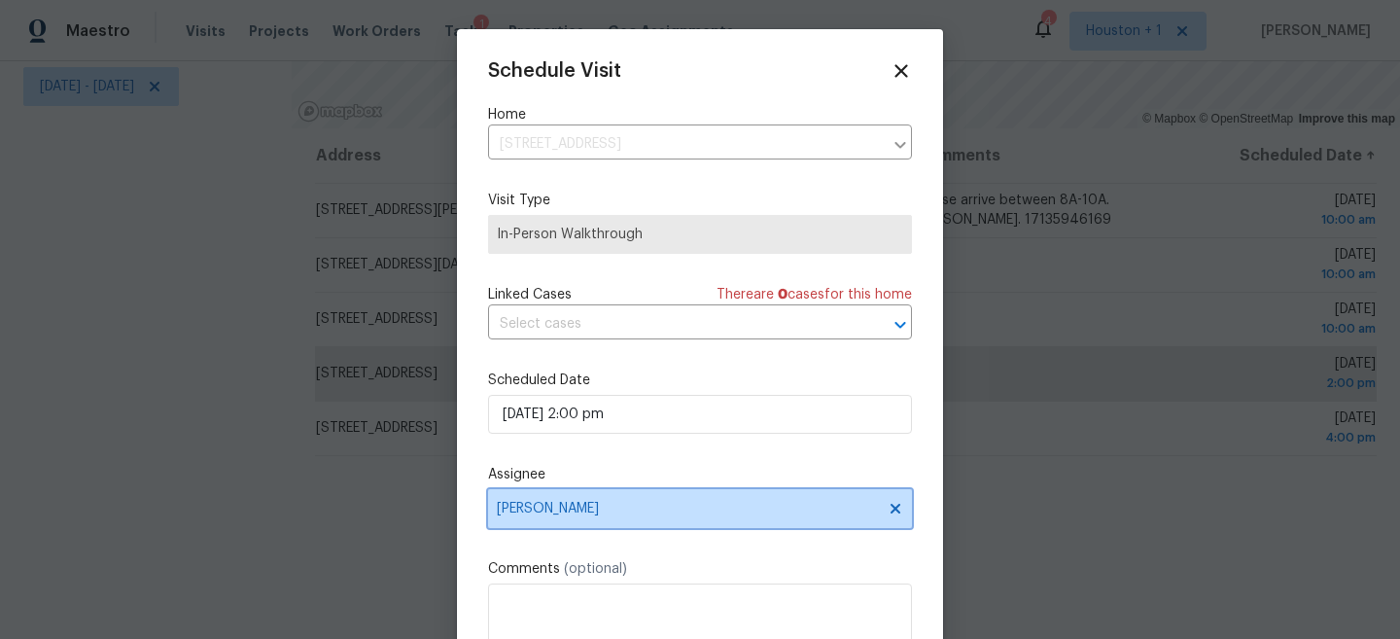
click at [697, 511] on span "Tyler Waltz" at bounding box center [687, 509] width 381 height 16
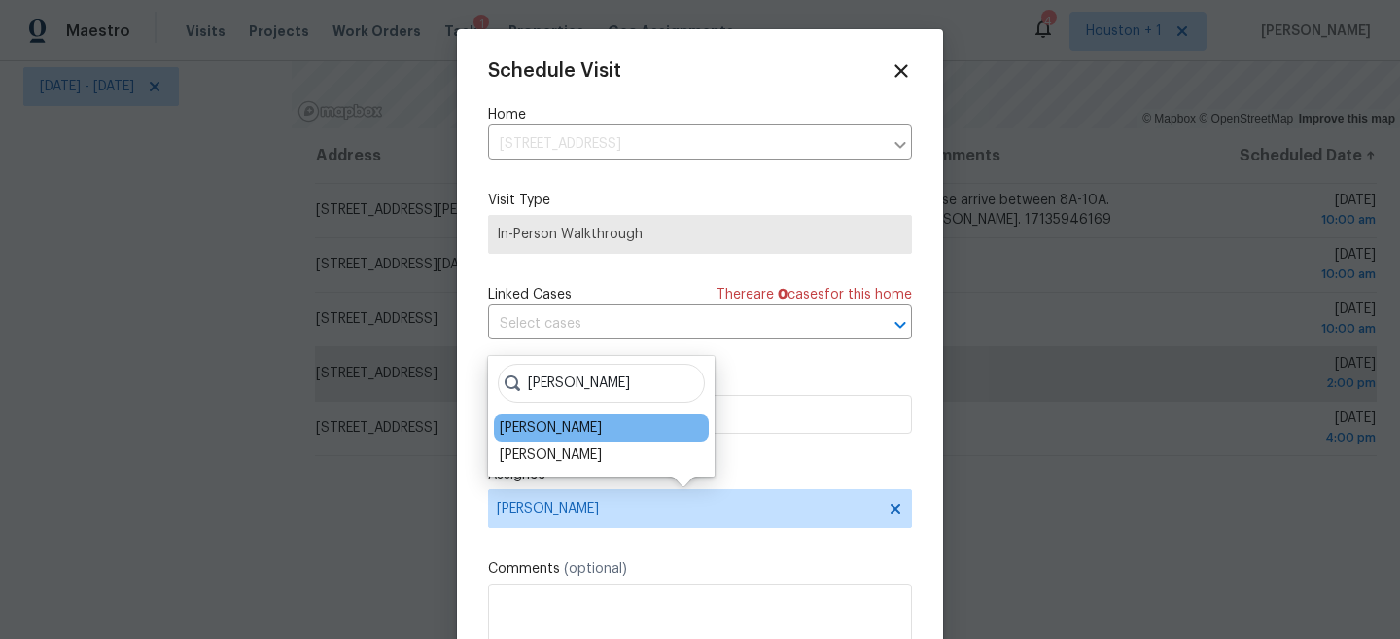
type input "Jose"
click at [561, 434] on div "Joseph Wolfe" at bounding box center [551, 427] width 102 height 19
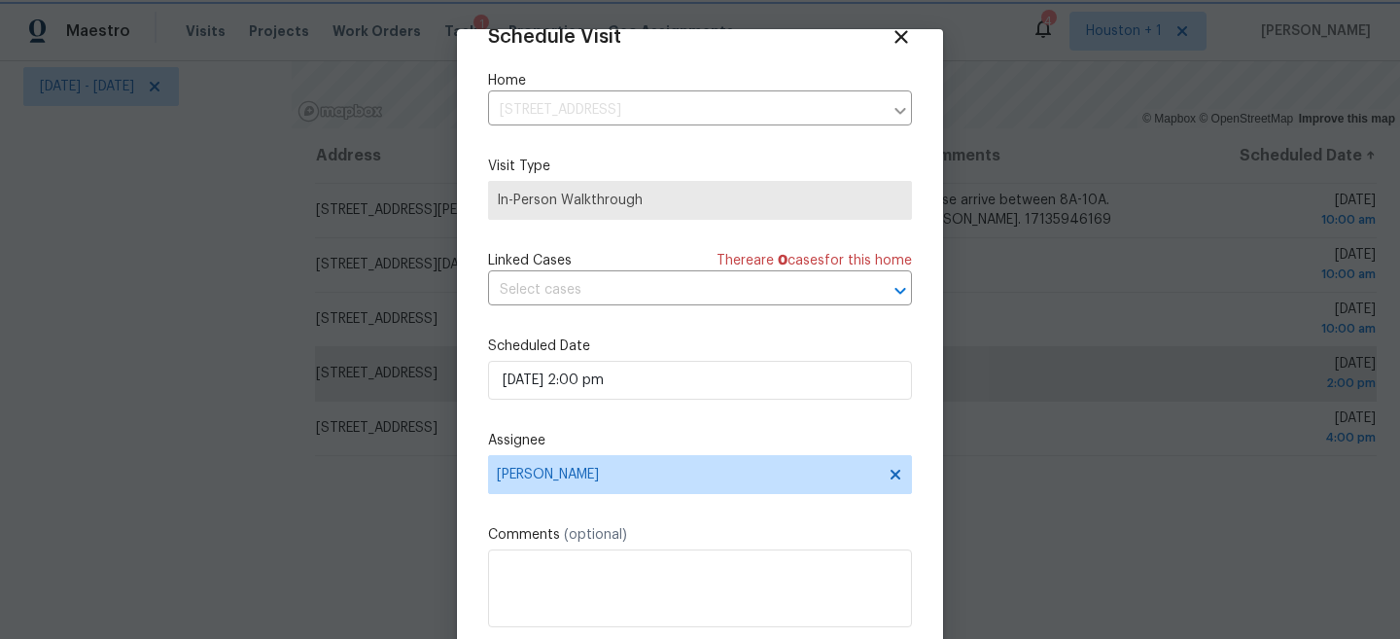
scroll to position [100, 0]
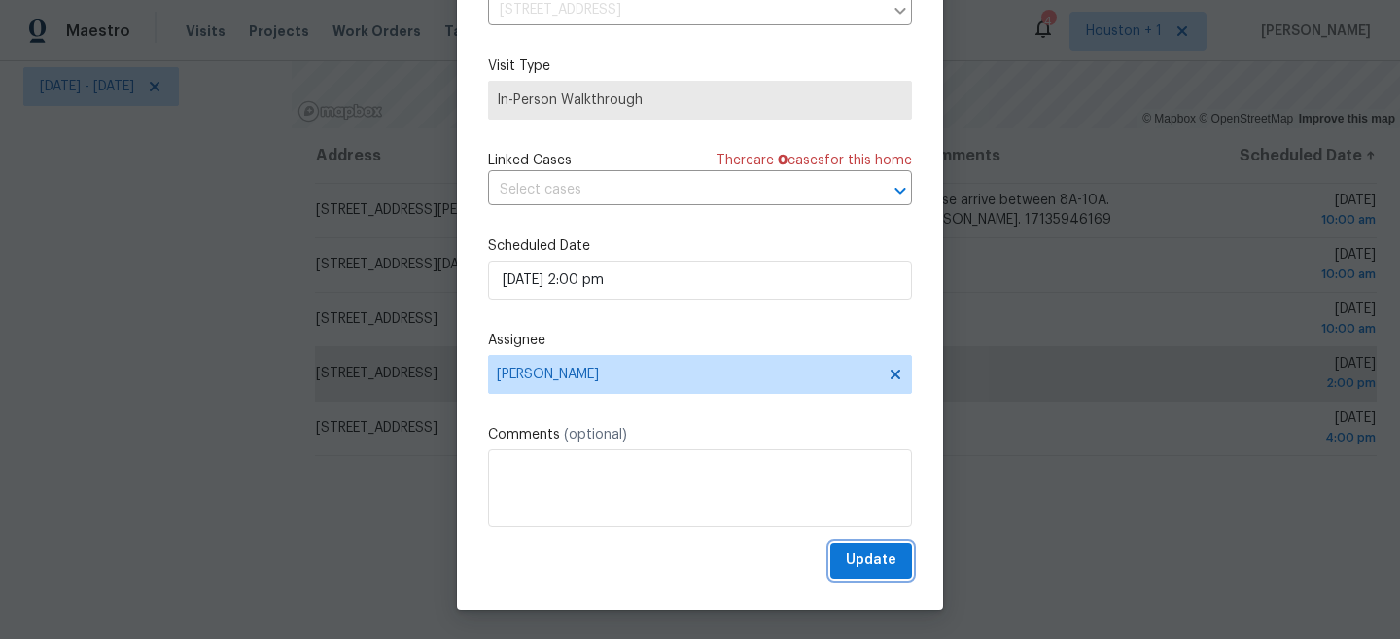
click at [898, 560] on button "Update" at bounding box center [871, 560] width 82 height 36
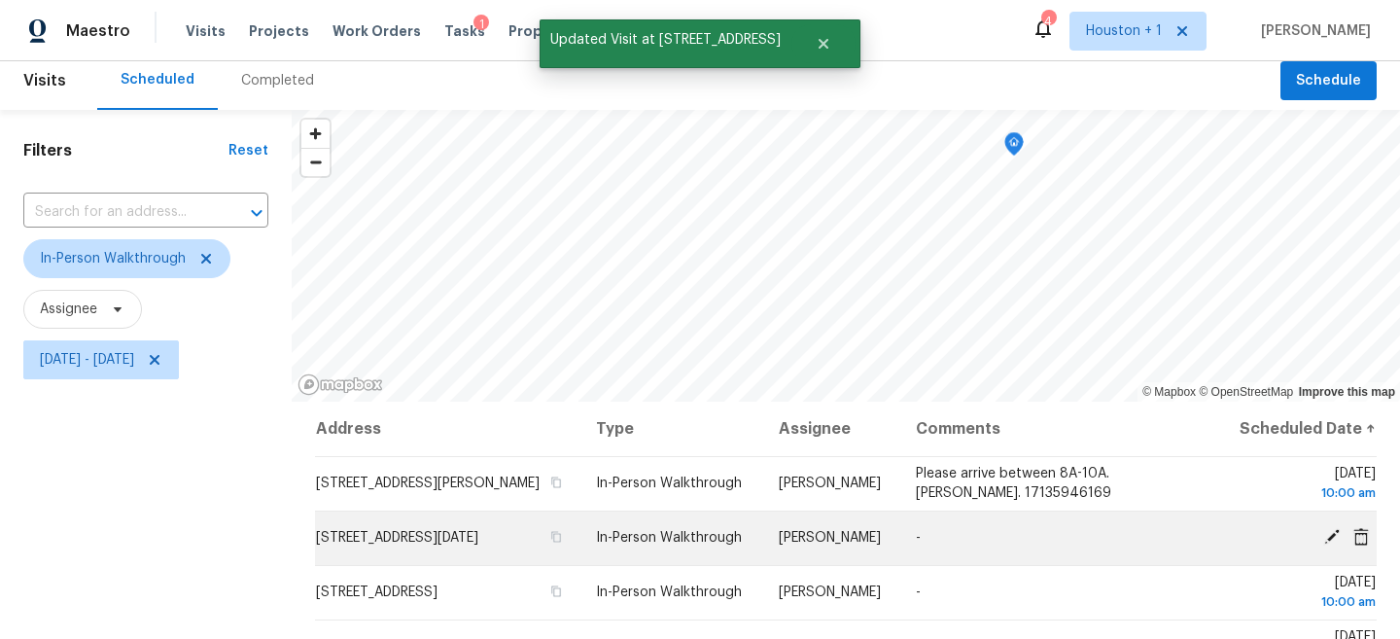
scroll to position [0, 0]
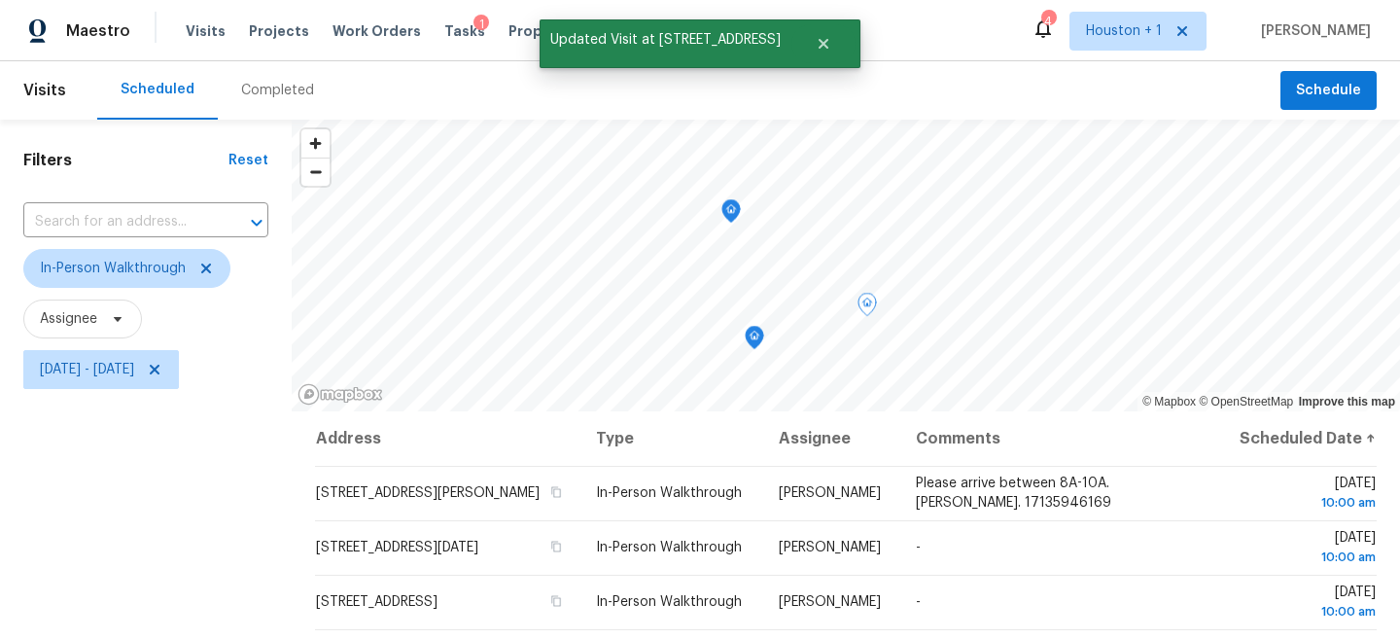
click at [746, 343] on icon "Map marker" at bounding box center [754, 338] width 17 height 22
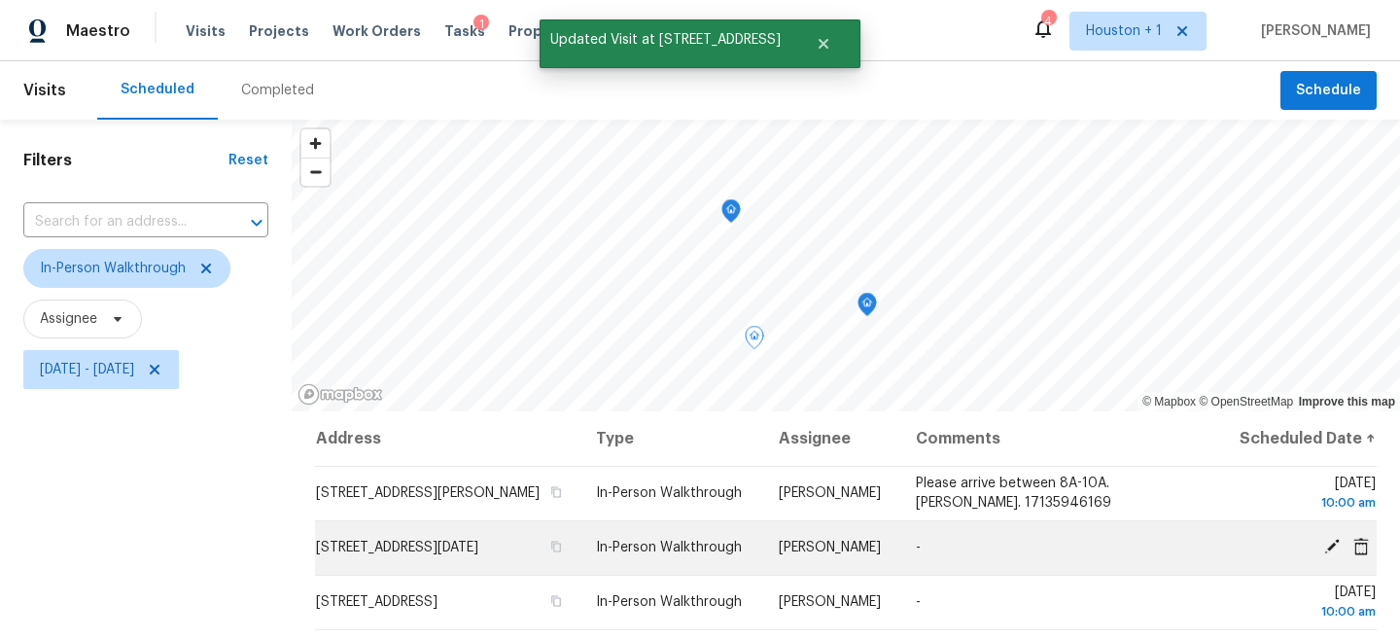
scroll to position [283, 0]
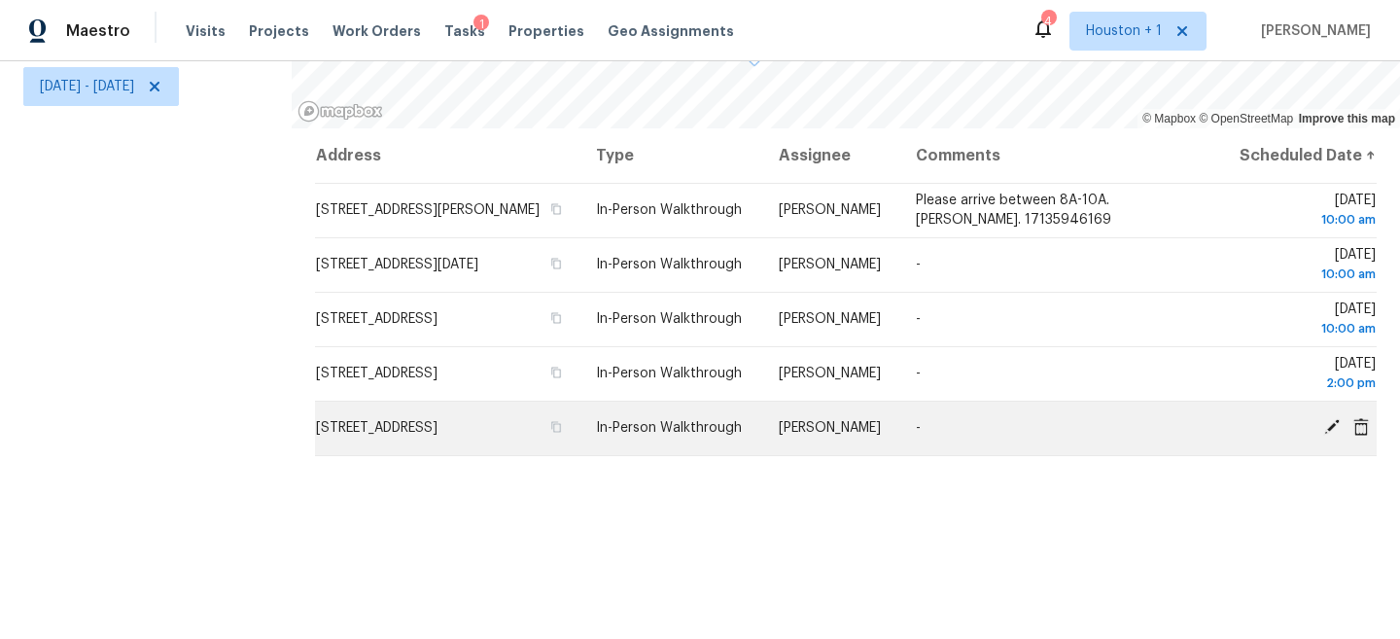
click at [1337, 435] on icon at bounding box center [1331, 426] width 17 height 17
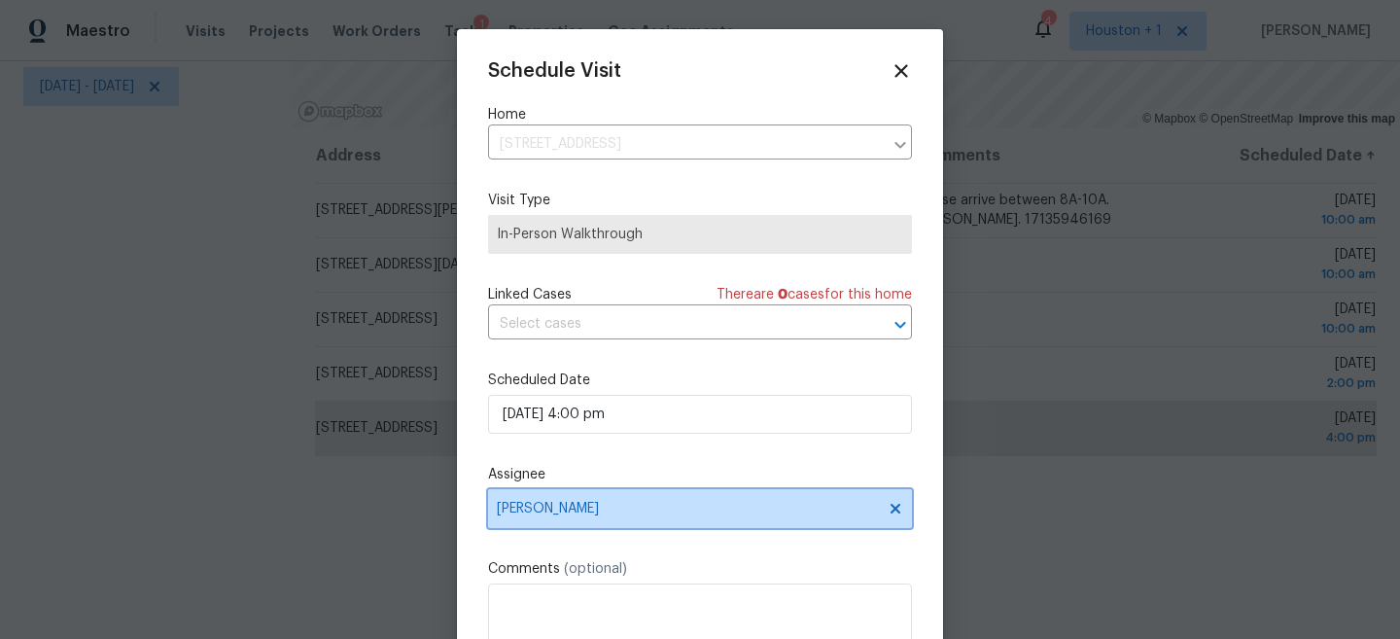
click at [569, 508] on span "Joseph Wolfe" at bounding box center [687, 509] width 381 height 16
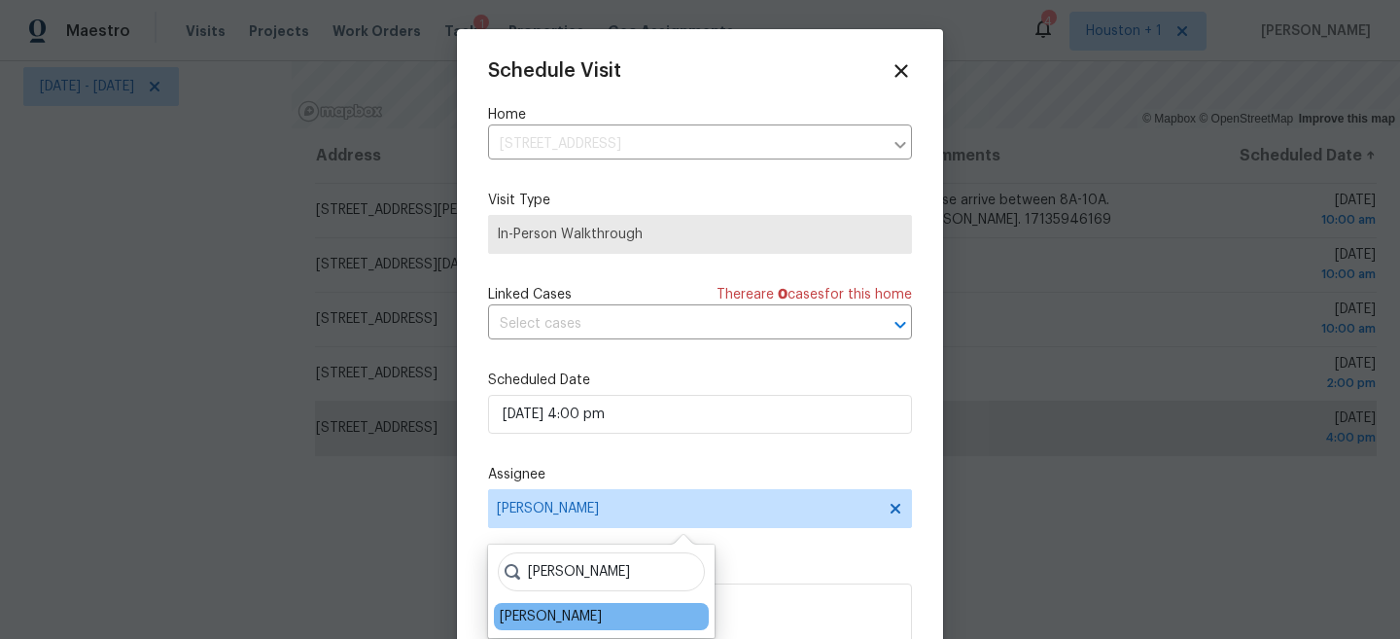
type input "Maria"
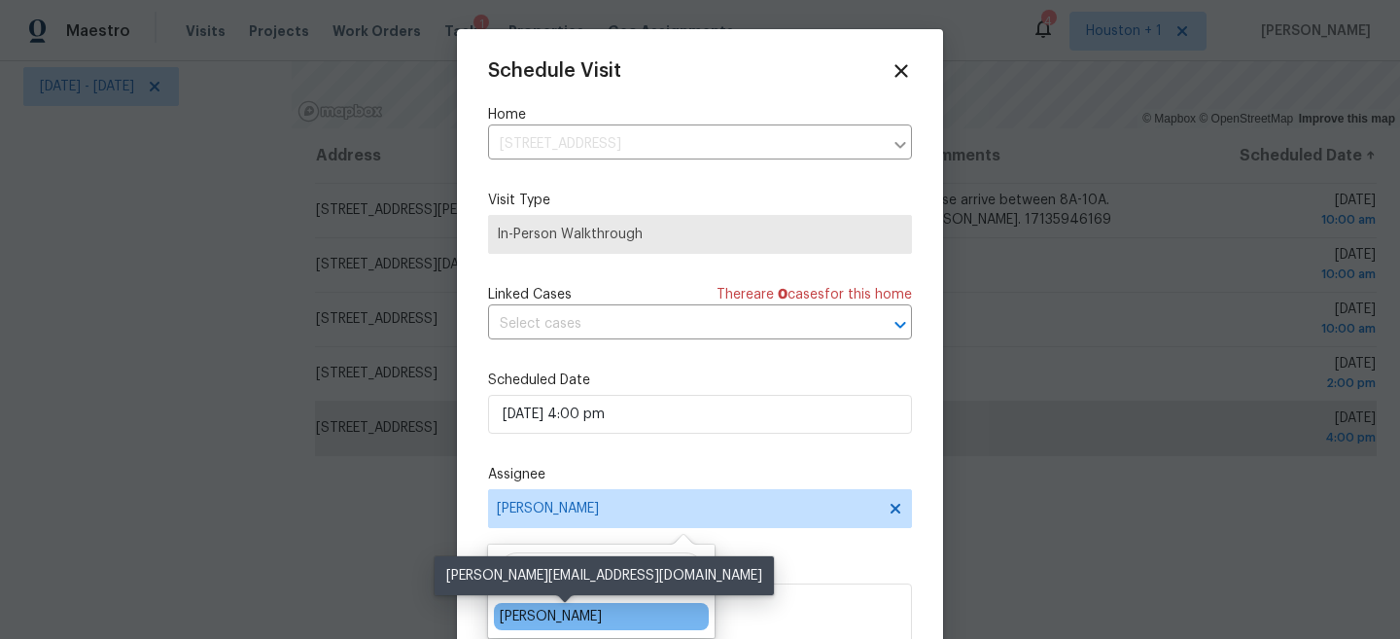
click at [570, 619] on div "Maria Zakharnitskaia" at bounding box center [551, 616] width 102 height 19
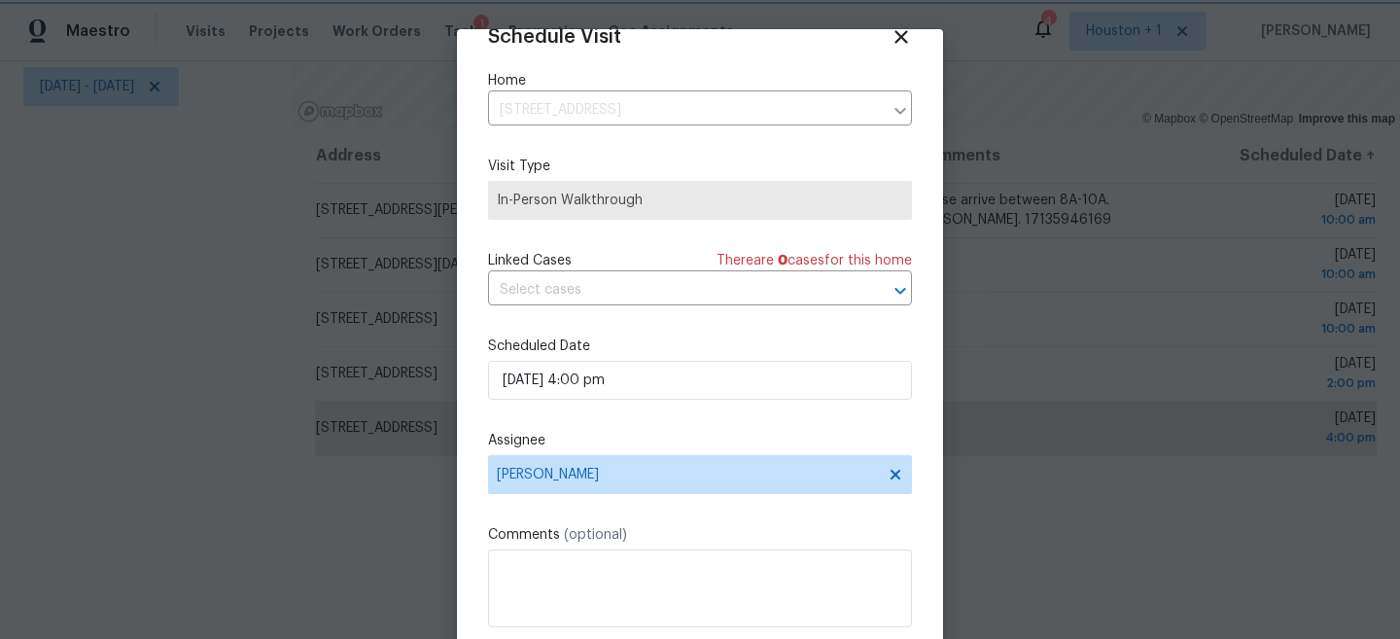
scroll to position [100, 0]
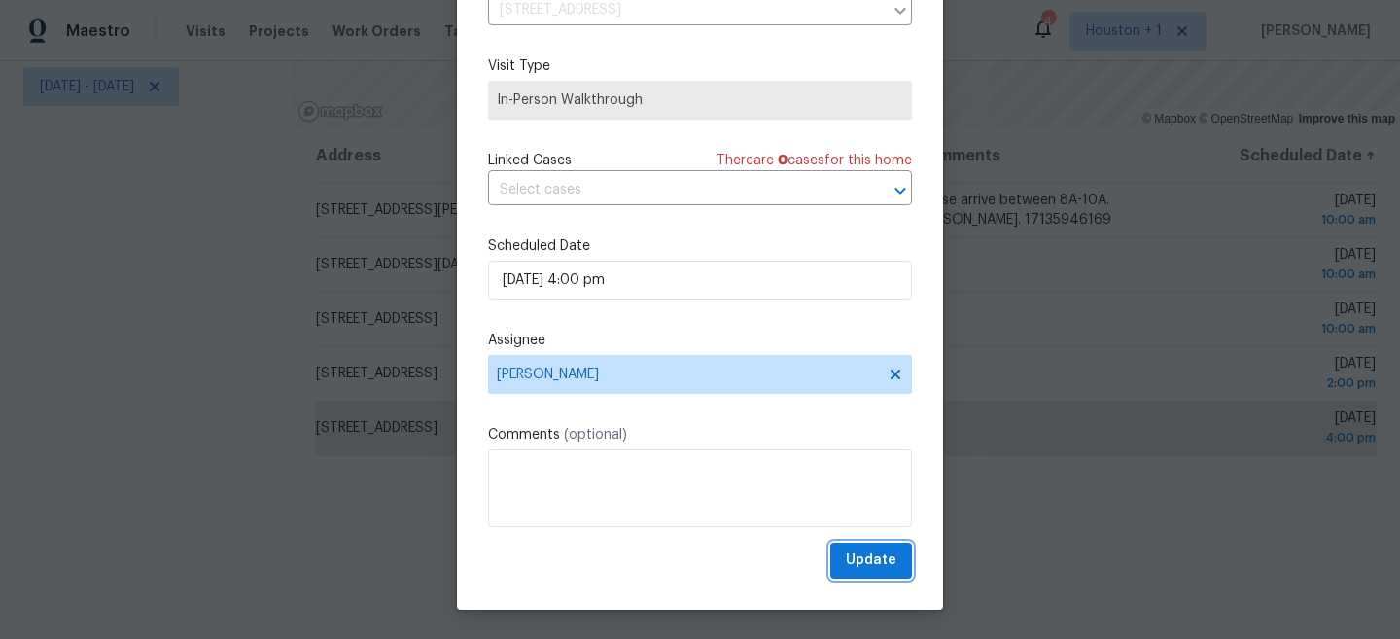
click at [878, 571] on span "Update" at bounding box center [871, 560] width 51 height 24
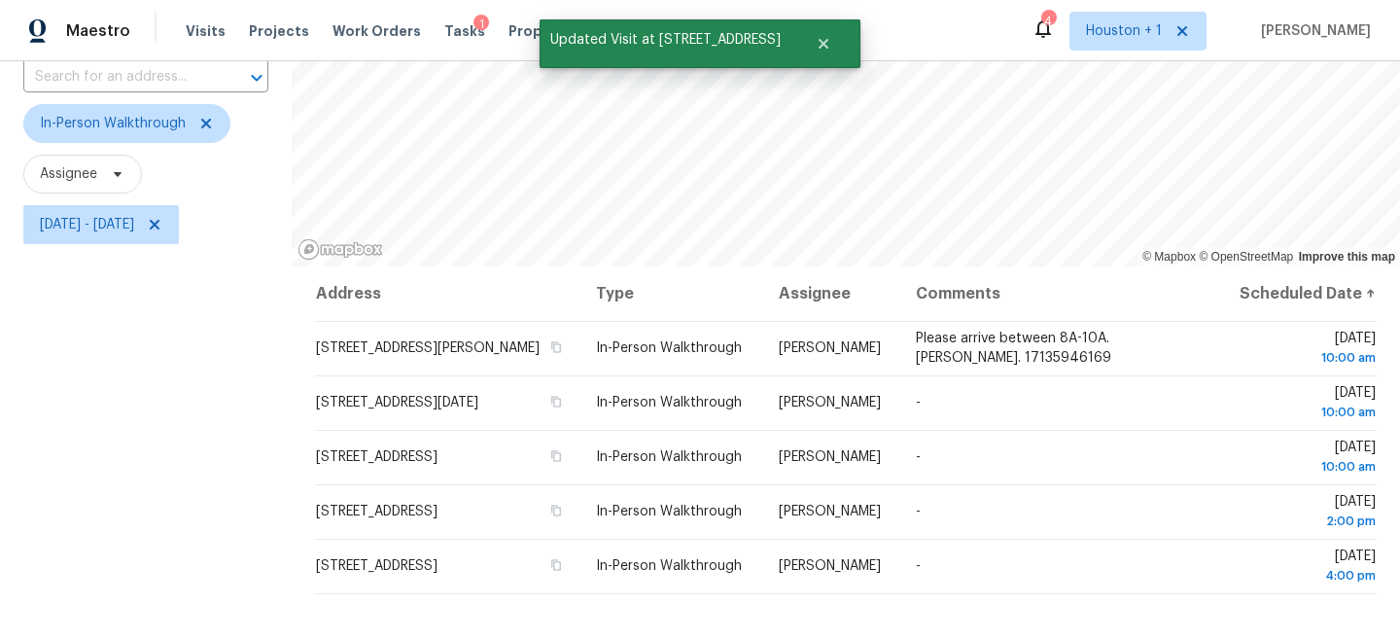
scroll to position [0, 0]
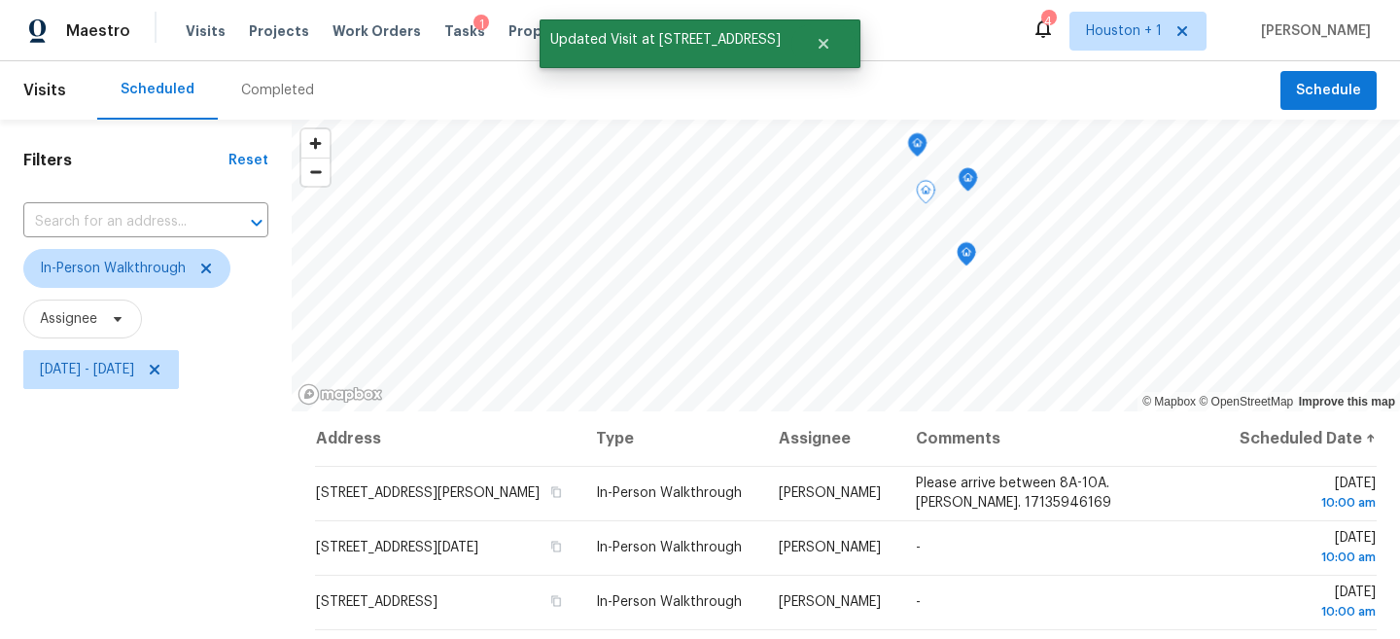
click at [781, 426] on div "© Mapbox © OpenStreetMap Improve this map Address Type Assignee Comments Schedu…" at bounding box center [846, 521] width 1108 height 803
click at [846, 269] on icon "Map marker" at bounding box center [854, 273] width 17 height 22
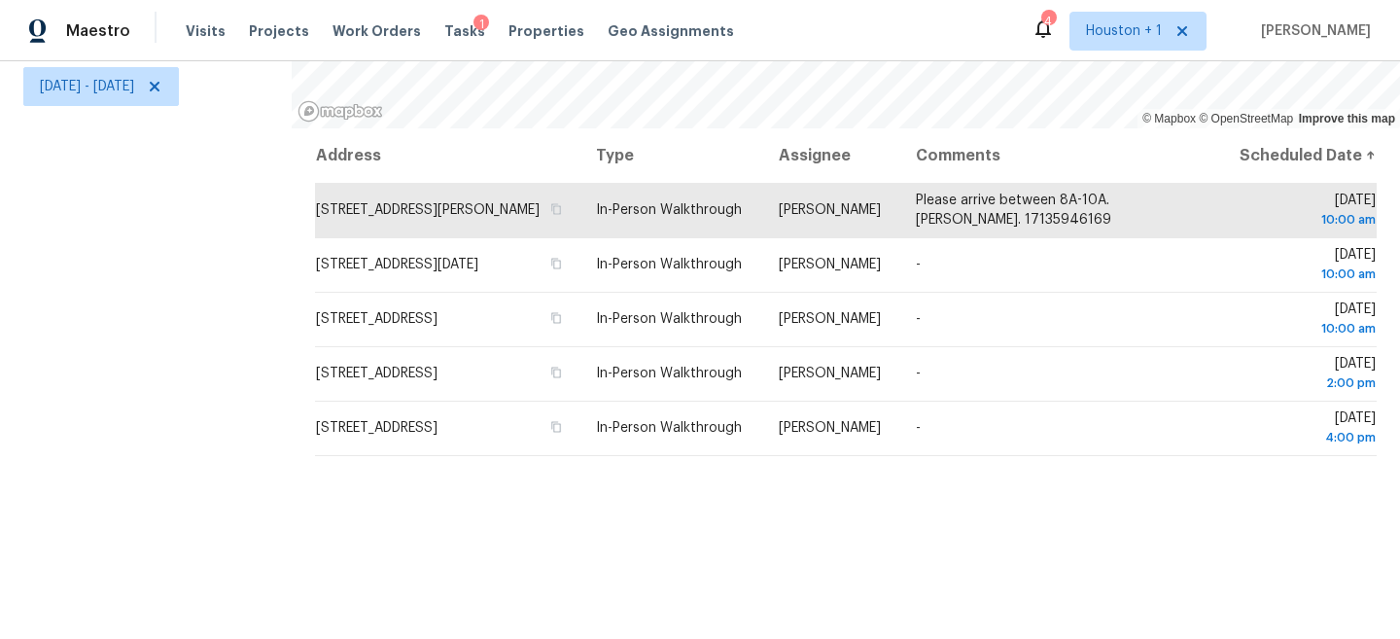
scroll to position [104, 0]
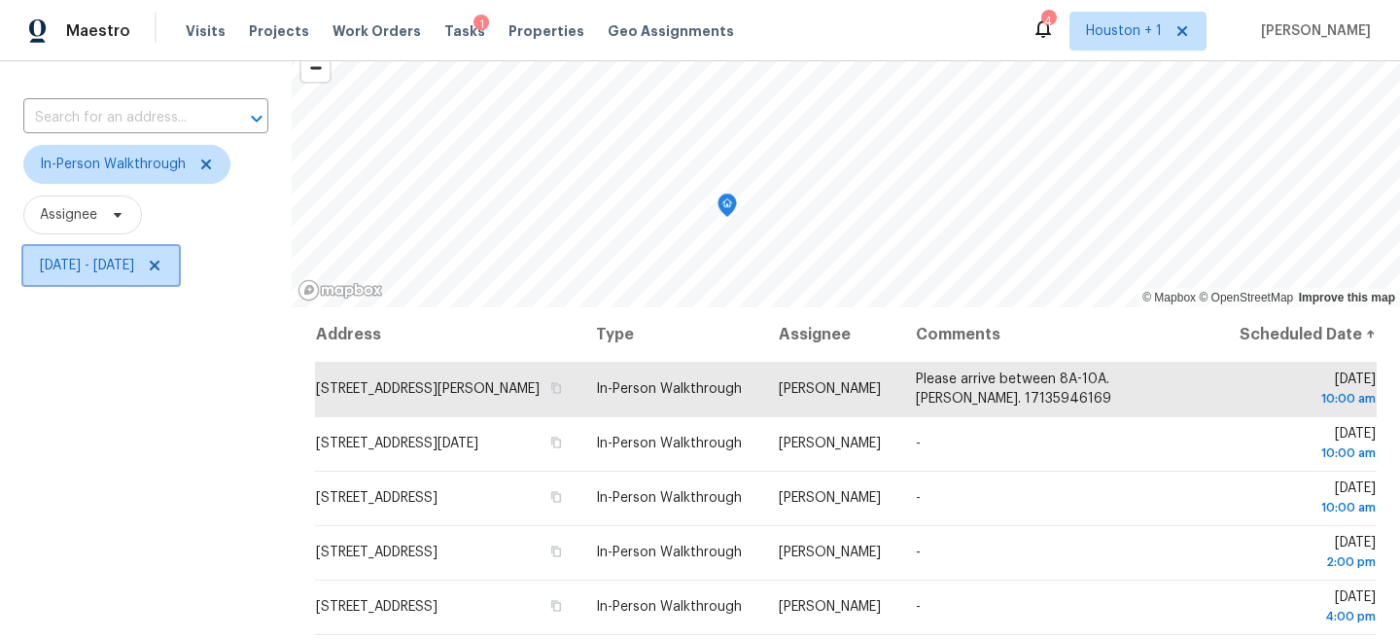
click at [159, 263] on icon at bounding box center [155, 266] width 10 height 10
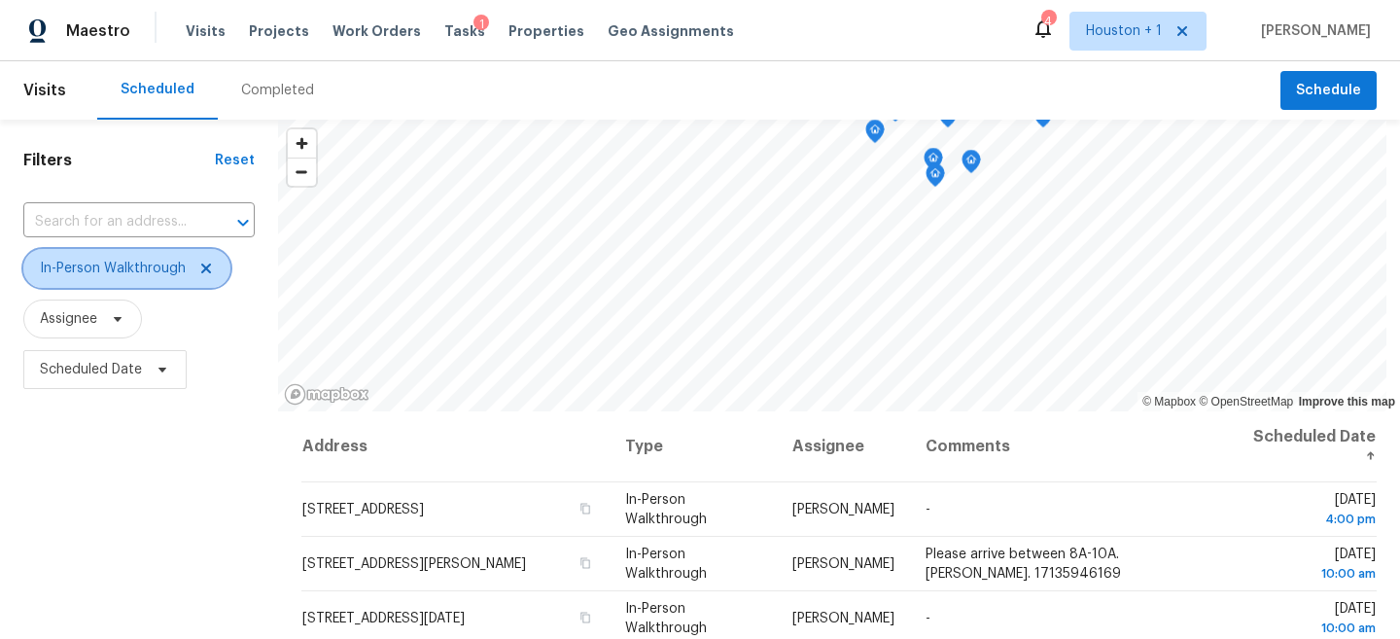
click at [202, 270] on icon at bounding box center [206, 268] width 10 height 10
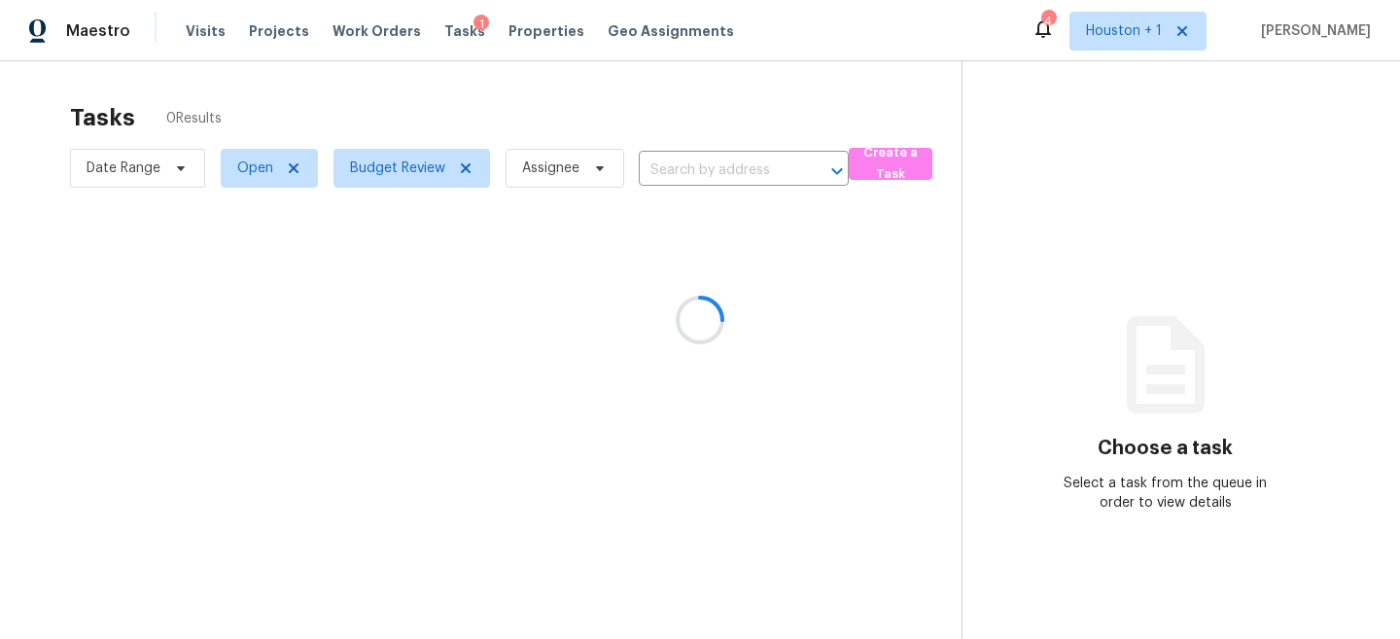
click at [76, 308] on div at bounding box center [700, 319] width 1400 height 639
